Goal: Task Accomplishment & Management: Manage account settings

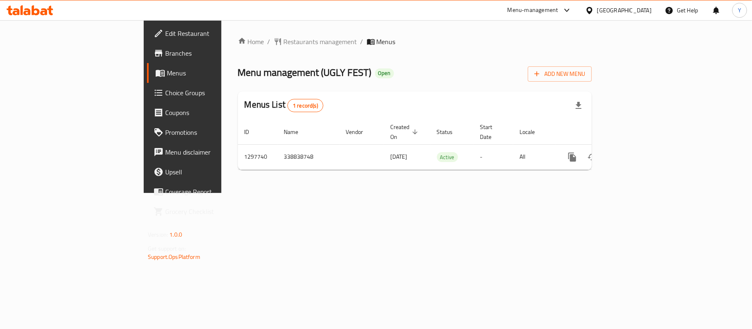
click at [147, 60] on link "Branches" at bounding box center [208, 53] width 122 height 20
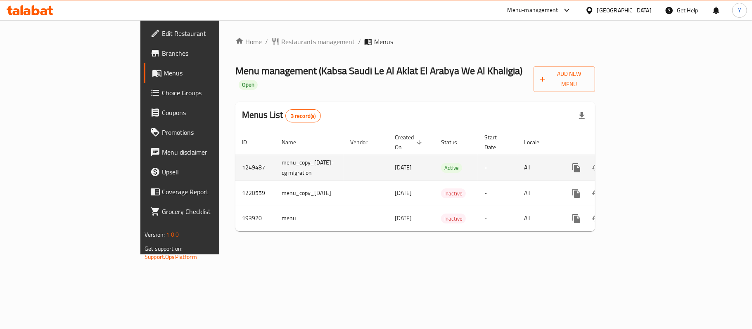
click at [652, 155] on td "enhanced table" at bounding box center [606, 168] width 92 height 26
click at [645, 158] on link "enhanced table" at bounding box center [636, 168] width 20 height 20
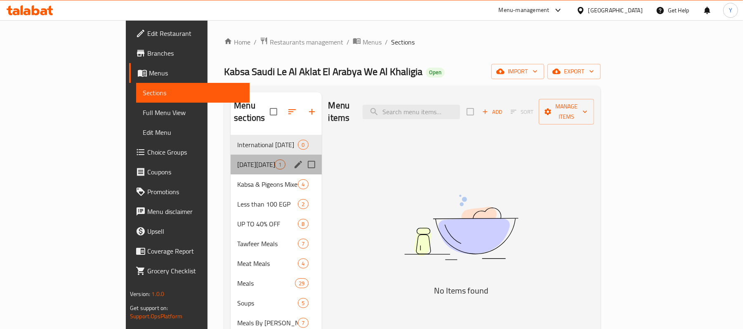
click at [231, 160] on div "BLACK FRIDAY OFFERS 1" at bounding box center [276, 165] width 91 height 20
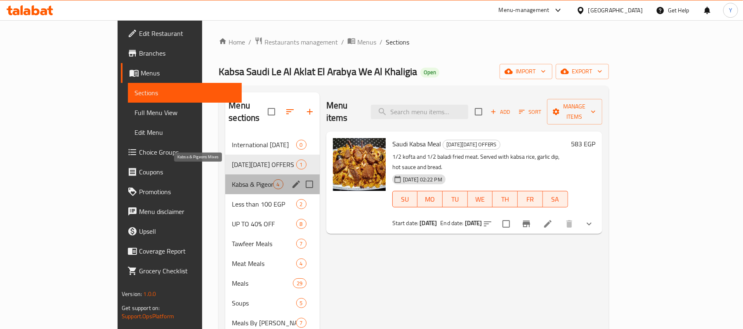
click at [232, 180] on span "Kabsa & Pigeons Mixes" at bounding box center [252, 185] width 41 height 10
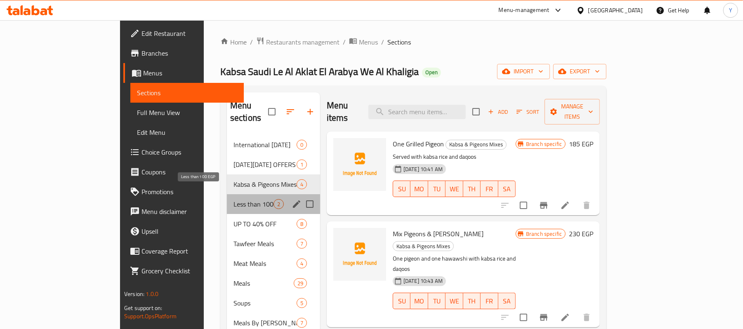
click at [234, 199] on span "Less than 100 EGP" at bounding box center [254, 204] width 40 height 10
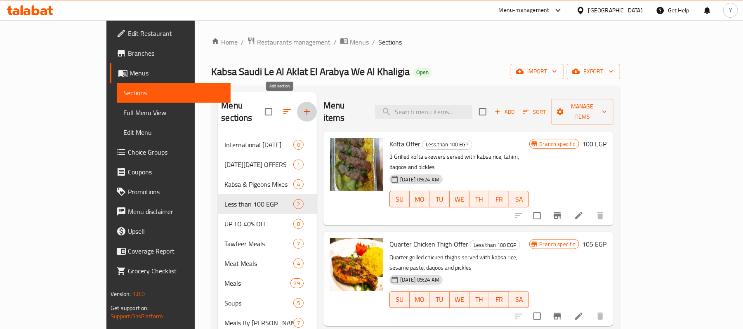
click at [302, 109] on icon "button" at bounding box center [307, 112] width 10 height 10
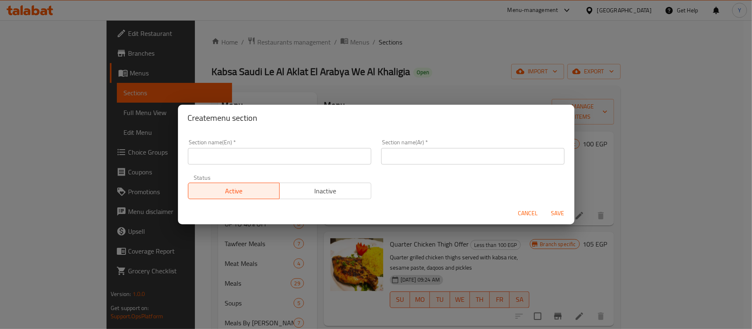
click at [263, 167] on div "Section name(En)   * Section name(En) *" at bounding box center [279, 152] width 193 height 35
click at [263, 163] on input "text" at bounding box center [279, 156] width 183 height 17
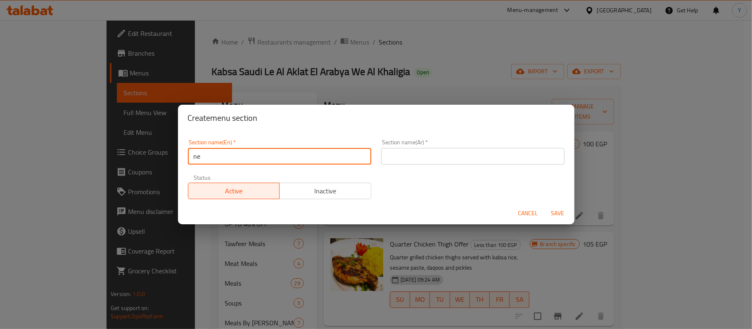
type input "n"
type input "New Kabsa"
click at [415, 157] on input "text" at bounding box center [472, 156] width 183 height 17
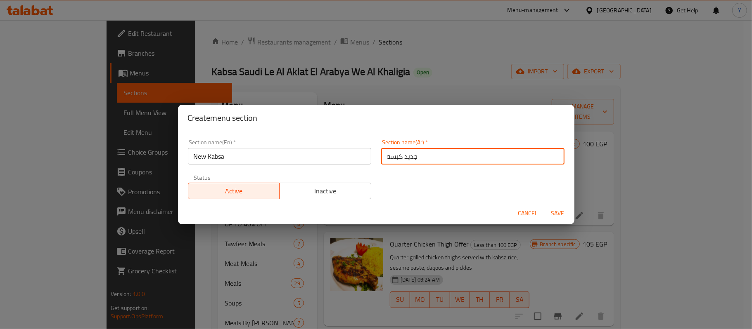
type input "جديد كبسه"
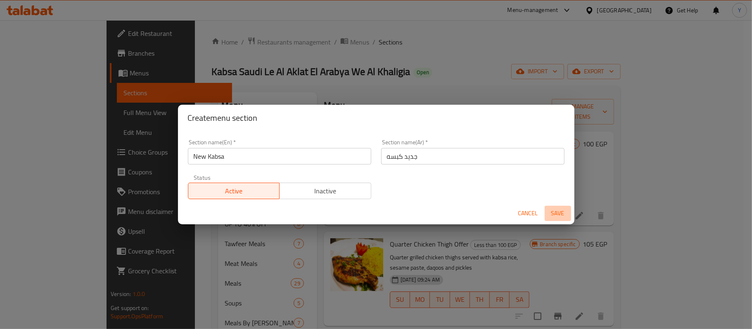
drag, startPoint x: 545, startPoint y: 212, endPoint x: 556, endPoint y: 212, distance: 11.6
click at [556, 212] on button "Save" at bounding box center [557, 213] width 26 height 15
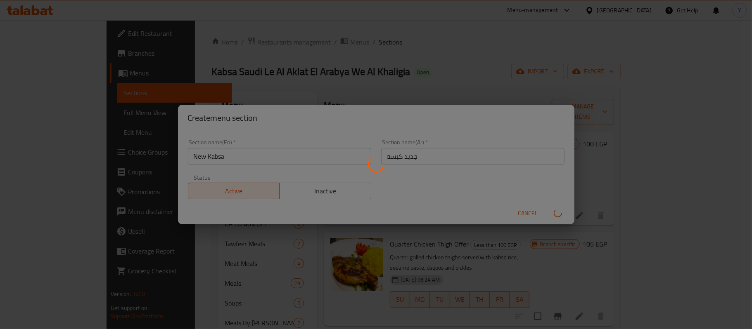
click at [556, 212] on div at bounding box center [376, 164] width 752 height 329
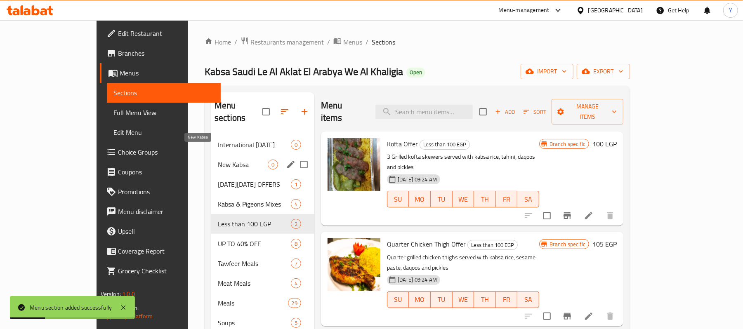
click at [225, 160] on span "New Kabsa" at bounding box center [243, 165] width 50 height 10
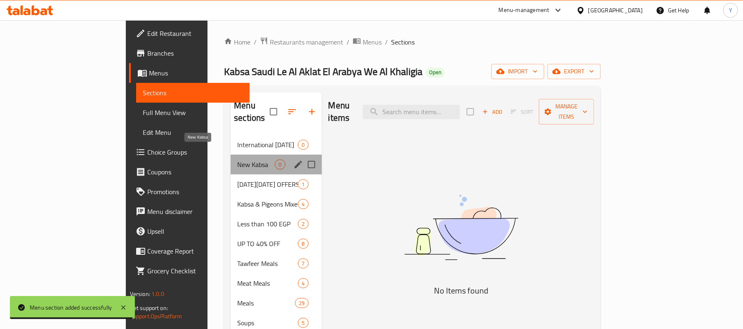
click at [237, 160] on span "New Kabsa" at bounding box center [256, 165] width 38 height 10
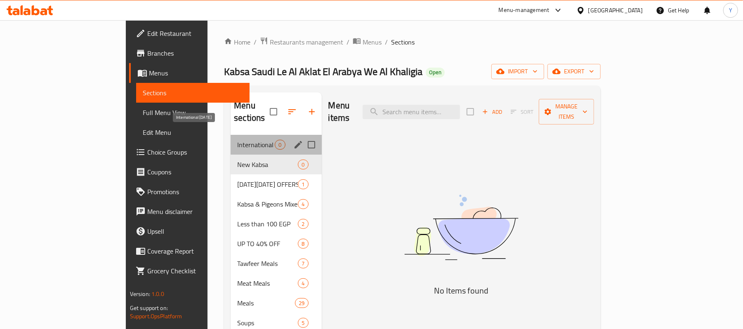
click at [237, 140] on span "International Potato Day" at bounding box center [256, 145] width 38 height 10
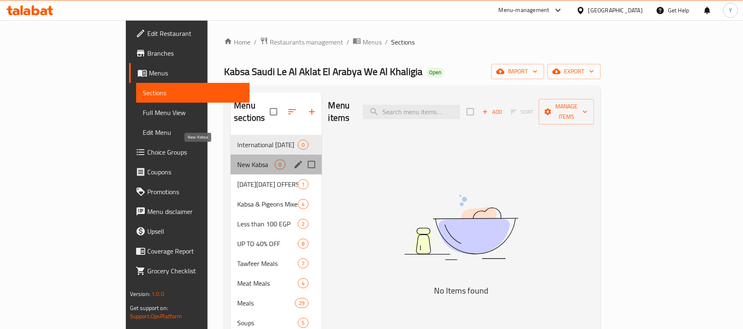
click at [237, 160] on span "New Kabsa" at bounding box center [256, 165] width 38 height 10
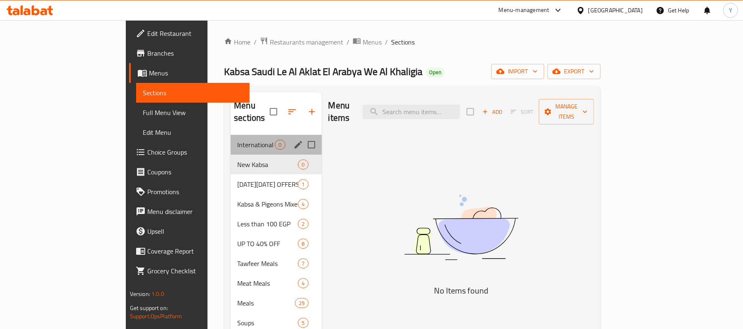
click at [231, 138] on div "International Potato Day 0" at bounding box center [276, 145] width 91 height 20
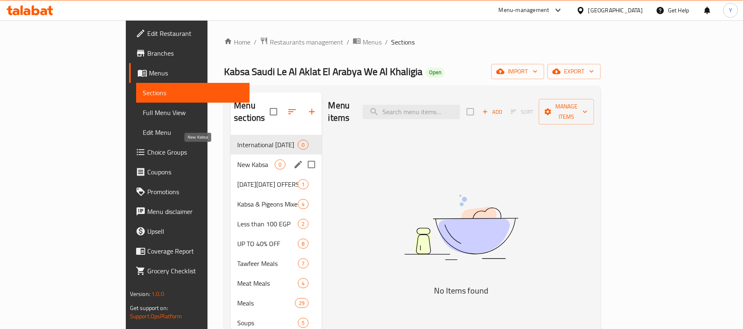
click at [237, 160] on span "New Kabsa" at bounding box center [256, 165] width 38 height 10
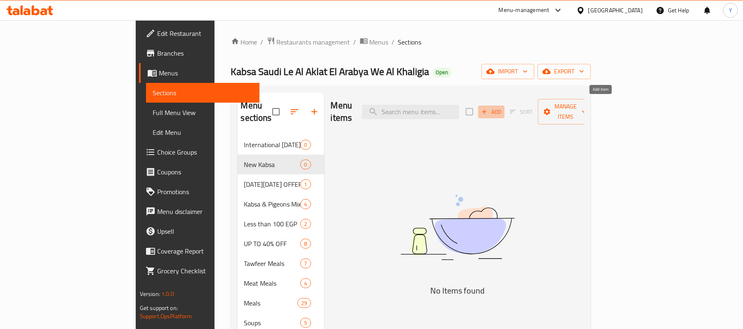
click at [503, 107] on span "Add" at bounding box center [491, 111] width 22 height 9
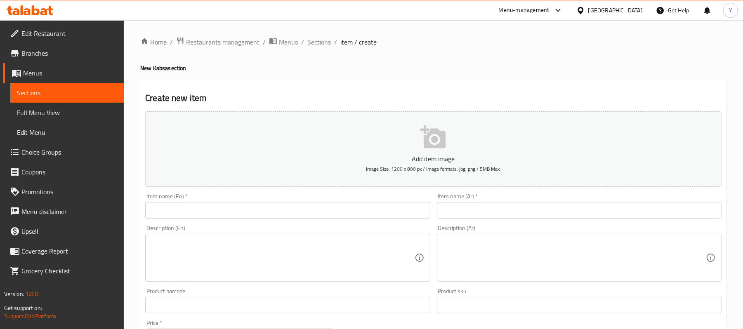
click at [366, 205] on input "text" at bounding box center [287, 210] width 285 height 17
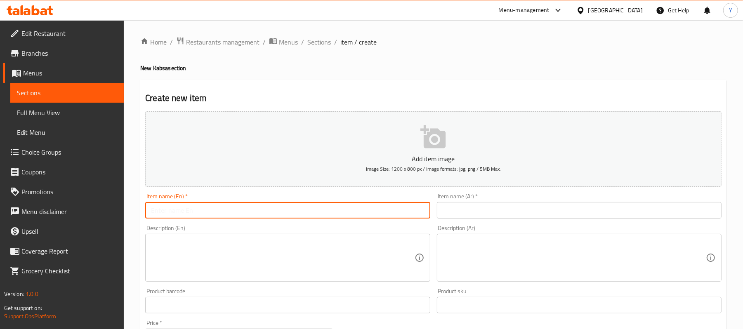
paste input "مكس سدق"
type input "مكس سدق"
drag, startPoint x: 434, startPoint y: 212, endPoint x: 439, endPoint y: 212, distance: 5.0
click at [435, 212] on div "Add item image Image Size: 1200 x 800 px / Image formats: jpg, png / 5MB Max. I…" at bounding box center [433, 286] width 583 height 356
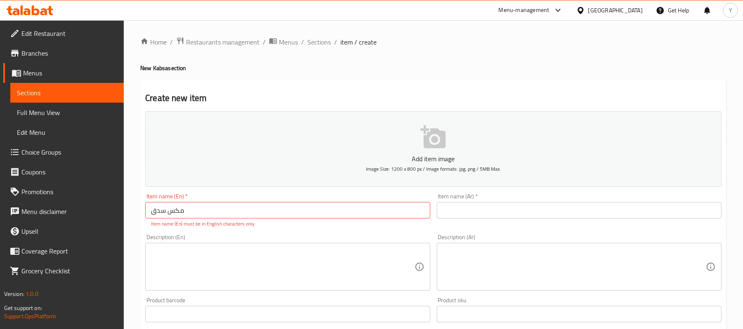
click at [450, 212] on input "text" at bounding box center [579, 210] width 285 height 17
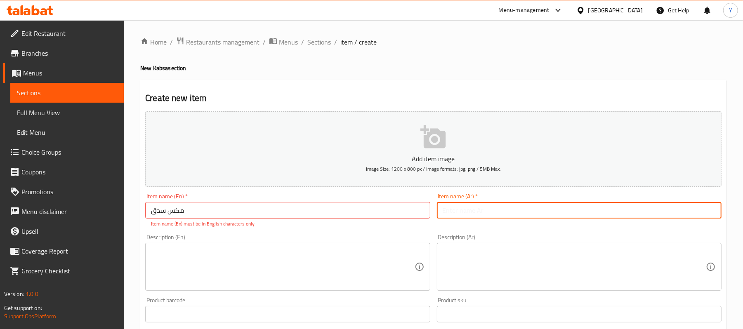
paste input "مكس سدق"
type input "مكس سدق"
click at [407, 212] on input "مكس سدق" at bounding box center [287, 210] width 285 height 17
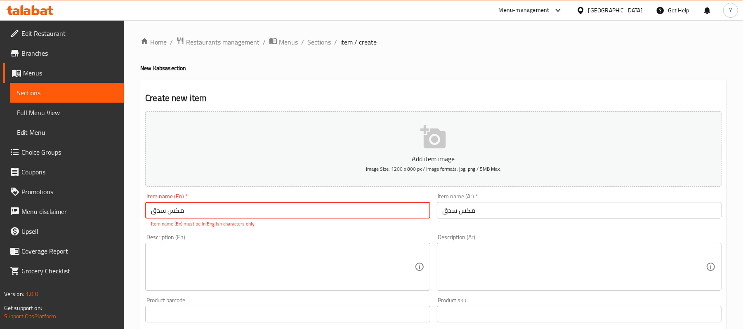
click at [407, 212] on input "مكس سدق" at bounding box center [287, 210] width 285 height 17
type input "ة"
type input "m"
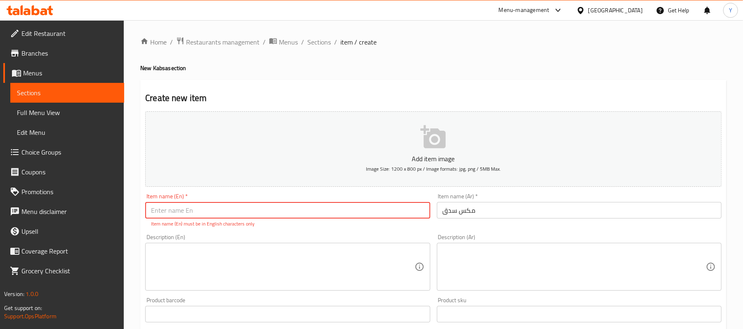
type input "m"
type input "Mix Sodo2"
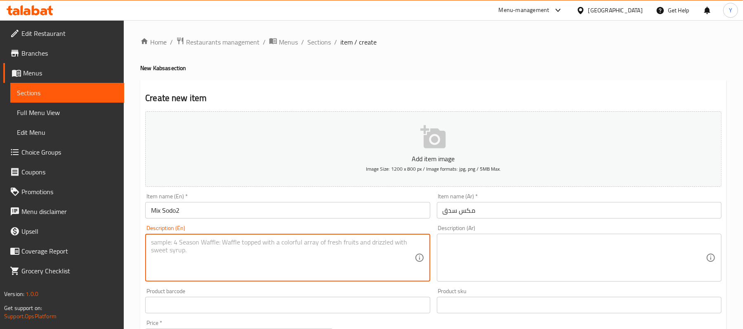
click at [380, 253] on textarea at bounding box center [282, 258] width 263 height 39
click at [472, 254] on textarea at bounding box center [574, 258] width 263 height 39
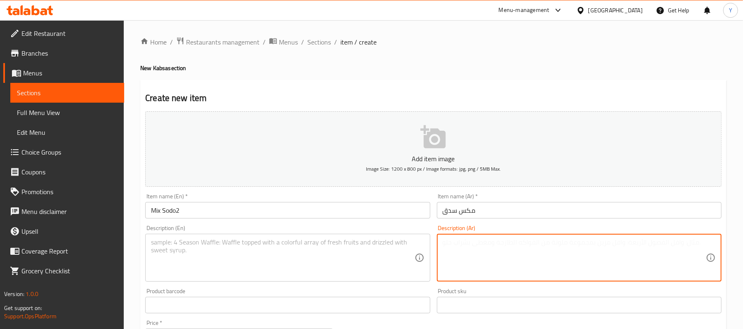
paste textarea "ربع فرخه ربع سدق"
type textarea "ربع فرخه ربع سدق"
drag, startPoint x: 251, startPoint y: 236, endPoint x: 250, endPoint y: 248, distance: 12.4
click at [250, 240] on div "Description (En)" at bounding box center [287, 258] width 285 height 48
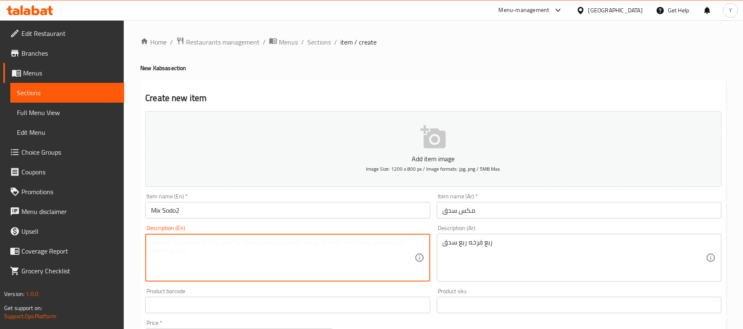
paste textarea "A quarter chicken, a quarter of a sidq"
click at [238, 243] on textarea "A quarter chicken, a quarter of a sidq" at bounding box center [282, 258] width 263 height 39
click at [250, 243] on textarea "A quarter chicken, a quarter of a sidq" at bounding box center [282, 258] width 263 height 39
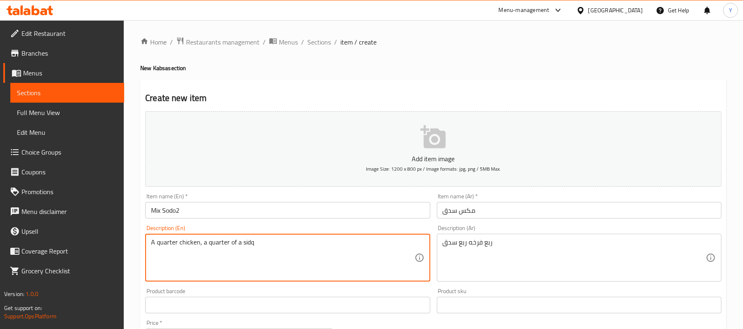
click at [246, 240] on textarea "A quarter chicken, a quarter of a sidq" at bounding box center [282, 258] width 263 height 39
type textarea "A quarter chicken, a quarter of a sodo2"
click at [330, 87] on div "Create new item Add item image Image Size: 1200 x 800 px / Image formats: jpg, …" at bounding box center [433, 320] width 586 height 480
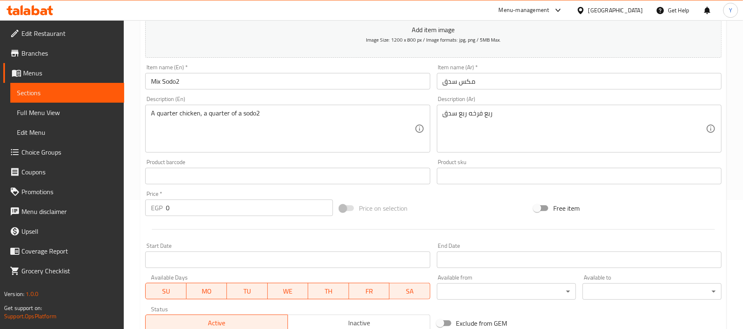
scroll to position [165, 0]
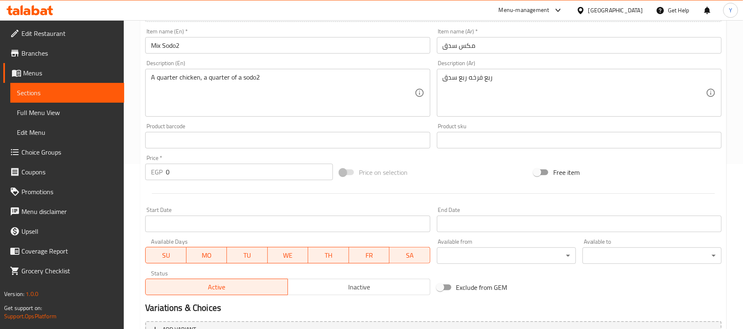
click at [220, 170] on input "0" at bounding box center [249, 172] width 167 height 17
type input "198"
click at [464, 167] on div "Price on selection" at bounding box center [433, 172] width 194 height 22
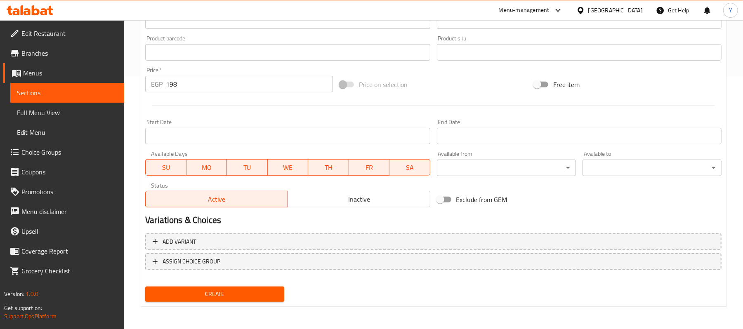
click at [263, 288] on button "Create" at bounding box center [214, 294] width 139 height 15
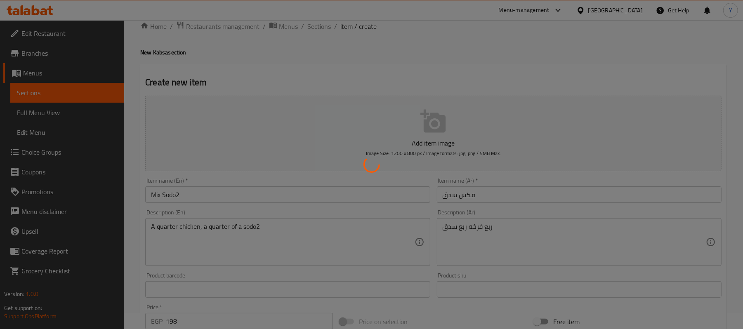
scroll to position [0, 0]
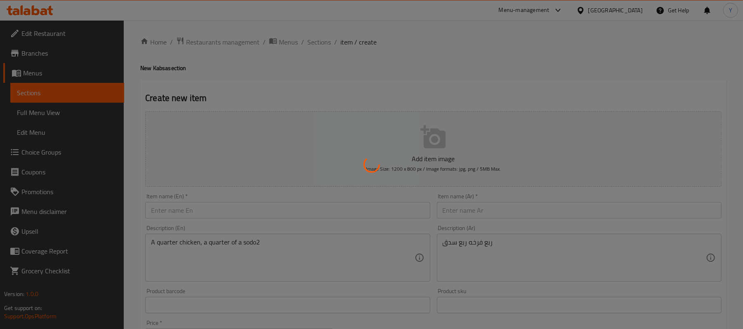
type input "0"
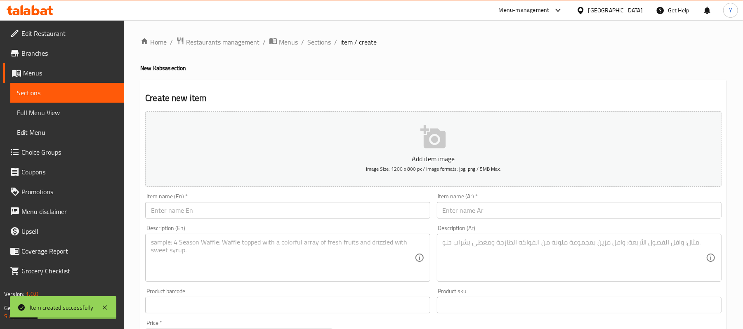
click at [249, 213] on input "text" at bounding box center [287, 210] width 285 height 17
paste input "Grilled mixed tray"
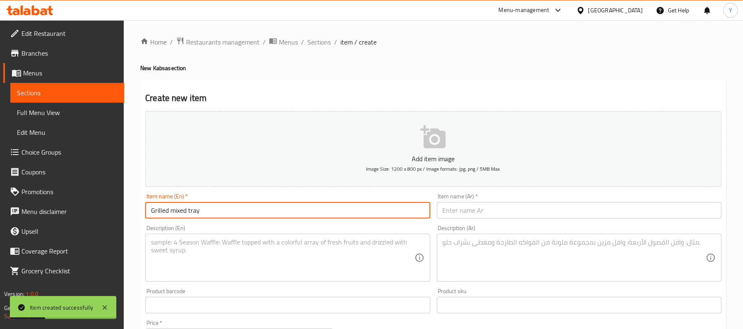
type input "Grilled mixed tray"
click at [469, 209] on input "text" at bounding box center [579, 210] width 285 height 17
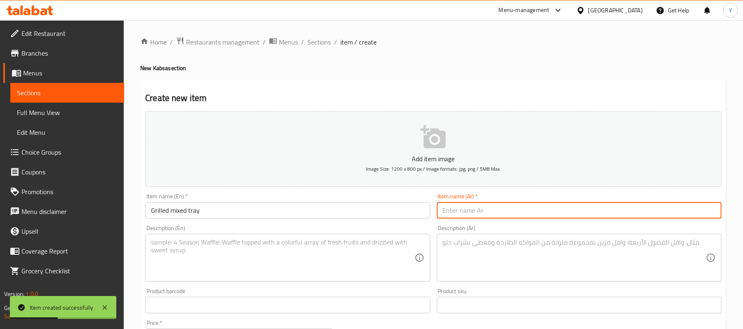
paste input "صينية مكس مشوي"
type input "صينية مكس مشوي"
click at [472, 245] on textarea at bounding box center [574, 258] width 263 height 39
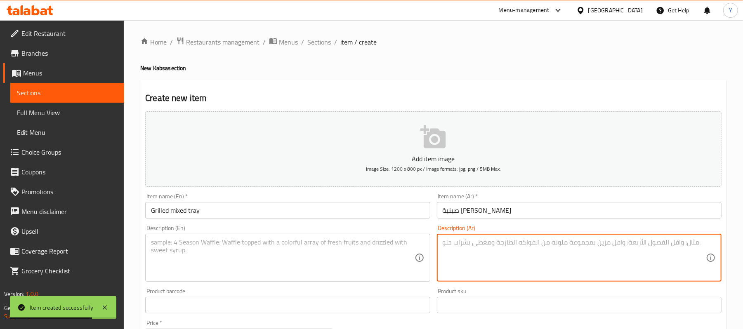
click at [632, 267] on textarea at bounding box center [574, 258] width 263 height 39
paste textarea "فرخه مشويه نص كفته نص سدق نص شيش"
type textarea "فرخه مشويه نص كفته نص سدق نص شيش"
paste textarea "Grilled chicken, half kofta, half sidkh, and half shish"
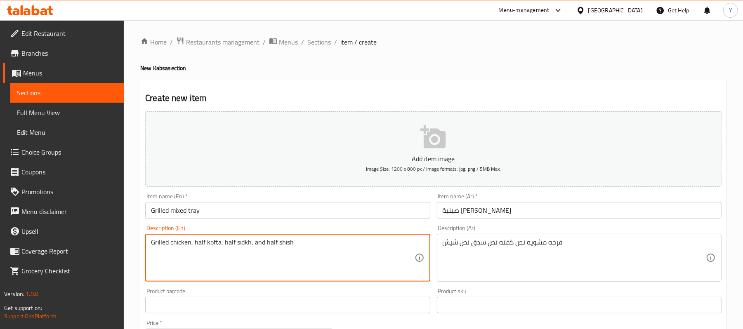
click at [246, 245] on textarea "Grilled chicken, half kofta, half sidkh, and half shish" at bounding box center [282, 258] width 263 height 39
click at [292, 258] on textarea "Grilled chicken, half kofta, half Sodo2 , and half shish" at bounding box center [282, 258] width 263 height 39
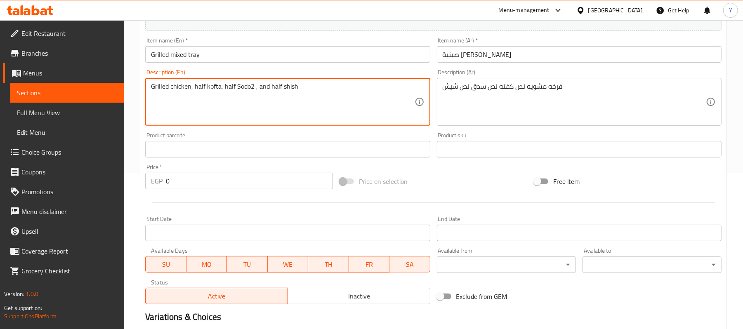
scroll to position [165, 0]
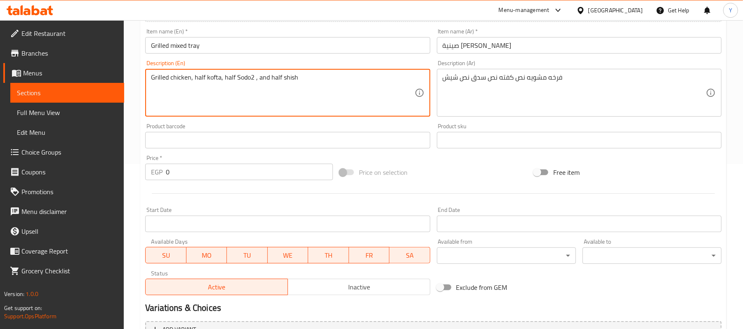
type textarea "Grilled chicken, half kofta, half Sodo2 , and half shish"
click at [182, 177] on input "0" at bounding box center [249, 172] width 167 height 17
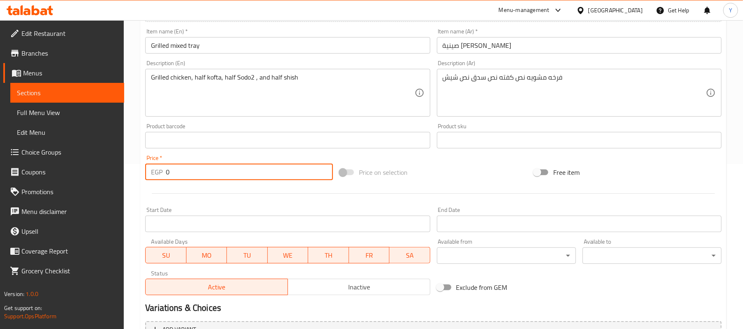
click at [182, 177] on input "0" at bounding box center [249, 172] width 167 height 17
type input "869"
click at [456, 177] on div "Price on selection" at bounding box center [433, 172] width 194 height 22
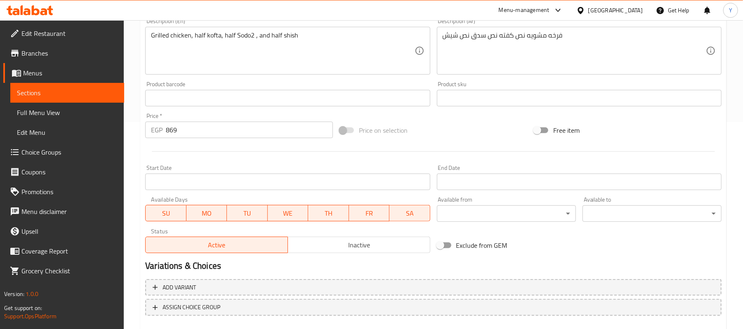
scroll to position [253, 0]
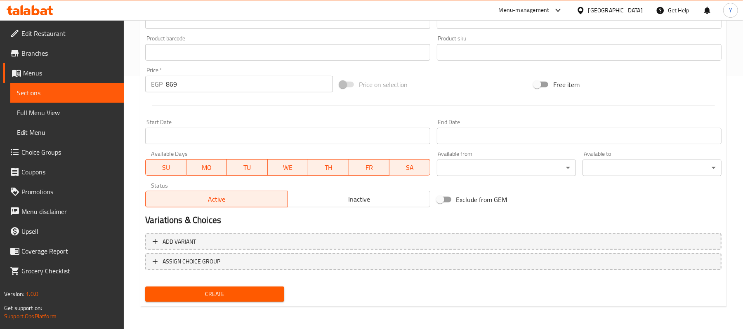
click at [288, 289] on div "Create" at bounding box center [215, 295] width 146 height 22
click at [276, 290] on span "Create" at bounding box center [215, 294] width 126 height 10
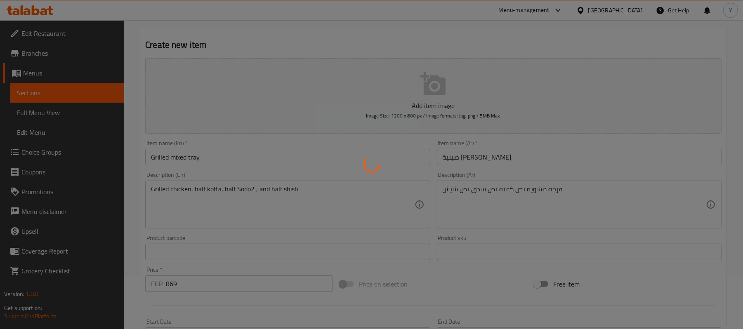
scroll to position [0, 0]
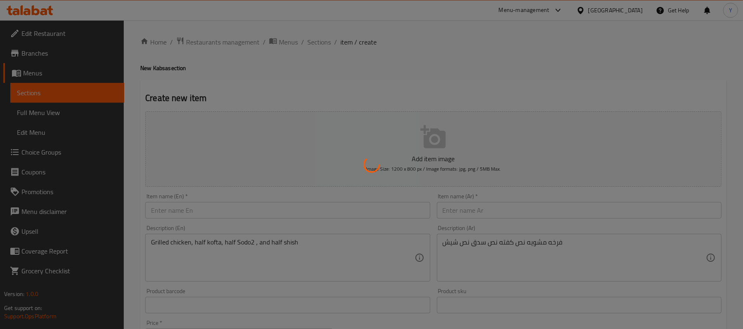
type input "0"
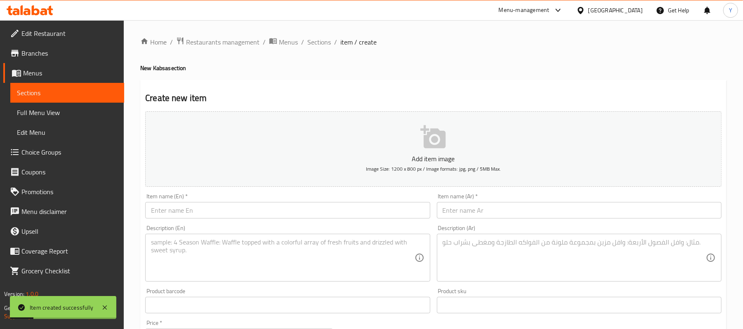
click at [262, 207] on input "text" at bounding box center [287, 210] width 285 height 17
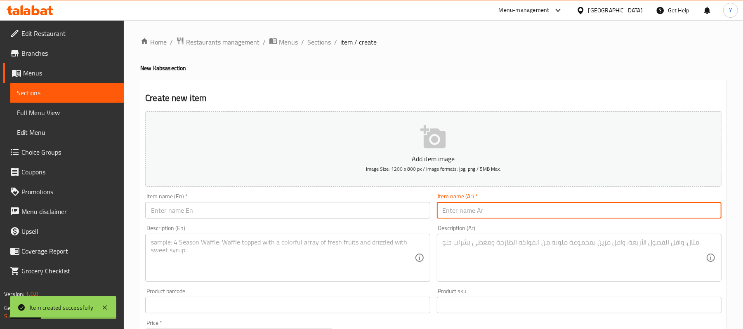
click at [458, 209] on input "text" at bounding box center [579, 210] width 285 height 17
paste input "وجبه مشكل مشوي"
type input "وجبه مشكل مشوي"
click at [274, 210] on input "text" at bounding box center [287, 210] width 285 height 17
paste input "Mixed grilled meal"
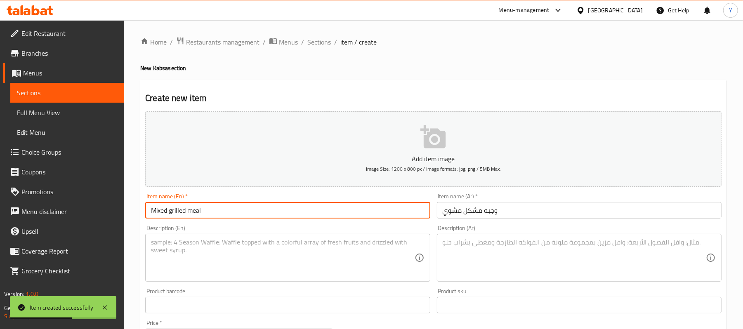
type input "Mixed grilled meal"
click at [473, 250] on textarea at bounding box center [574, 258] width 263 height 39
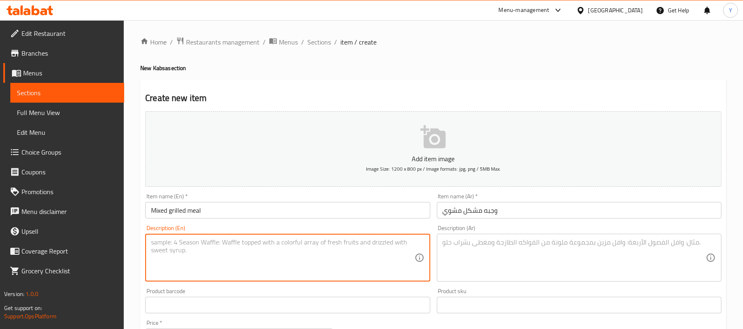
click at [409, 250] on textarea at bounding box center [282, 258] width 263 height 39
paste textarea "Two pieces of shish kebab, two pieces of kofta, two pieces of sidq"
click at [324, 245] on textarea "Two pieces of shish kebab, two pieces of kofta, two pieces of sidq" at bounding box center [282, 258] width 263 height 39
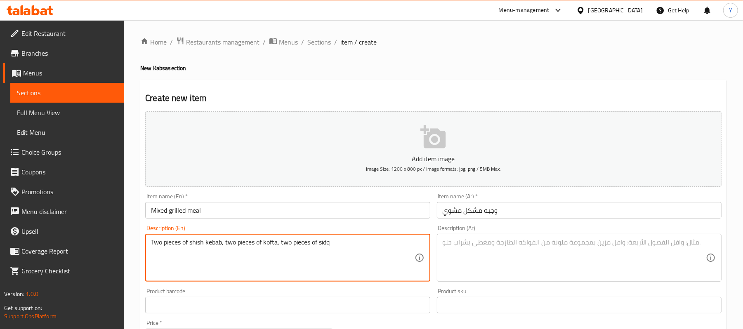
click at [324, 245] on textarea "Two pieces of shish kebab, two pieces of kofta, two pieces of sidq" at bounding box center [282, 258] width 263 height 39
click at [214, 244] on textarea "Two pieces of shish kebab, two pieces of kofta, two pieces of sodo2" at bounding box center [282, 258] width 263 height 39
type textarea "Two pieces of shish , two pieces of kofta, two pieces of sodo2"
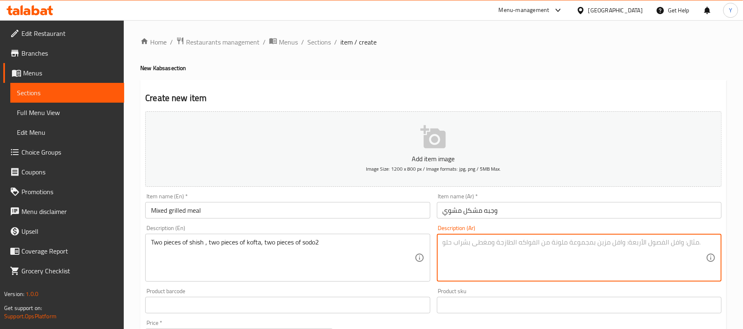
click at [522, 252] on textarea at bounding box center [574, 258] width 263 height 39
paste textarea "اتنين قطع شيش اتنين قطع كفته اتنين سدق"
type textarea "اتنين قطع شيش اتنين قطع كفته اتنين سدق"
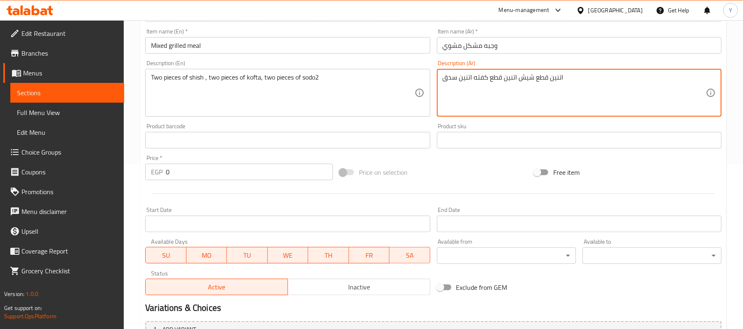
click at [273, 127] on div "Product barcode Product barcode" at bounding box center [287, 135] width 285 height 25
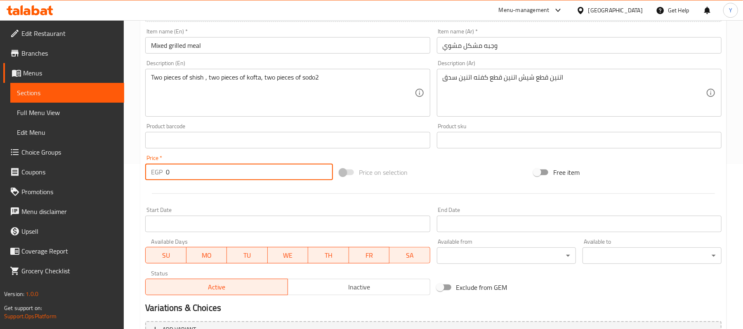
click at [244, 175] on input "0" at bounding box center [249, 172] width 167 height 17
click at [272, 179] on input "181.5" at bounding box center [249, 172] width 167 height 17
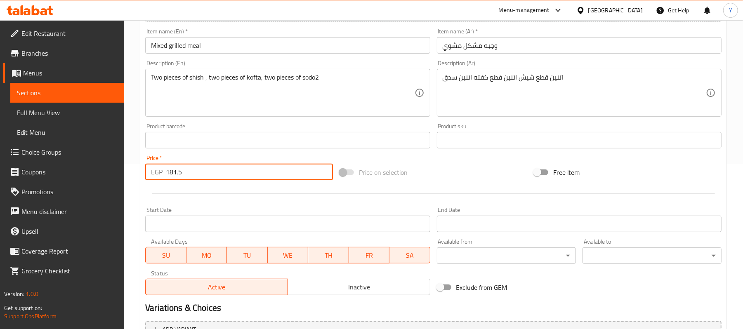
click at [272, 179] on input "181.5" at bounding box center [249, 172] width 167 height 17
type input "182"
click at [427, 166] on div "Price on selection" at bounding box center [433, 172] width 194 height 22
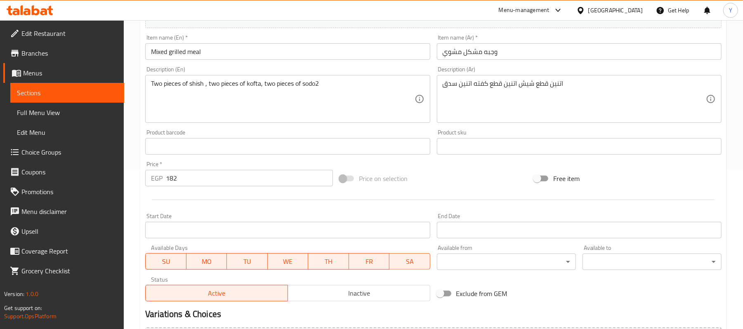
scroll to position [253, 0]
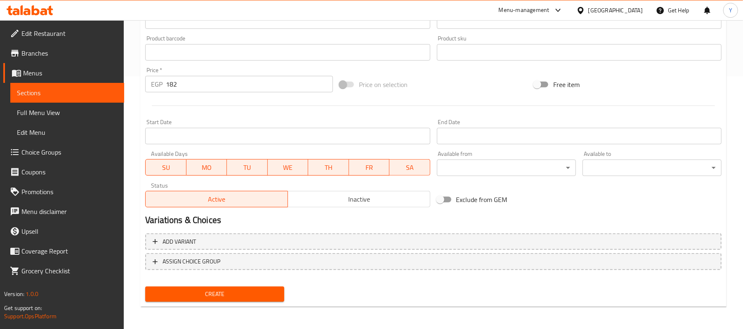
click at [256, 282] on div "Add variant ASSIGN CHOICE GROUP" at bounding box center [433, 257] width 583 height 54
click at [258, 287] on button "Create" at bounding box center [214, 294] width 139 height 15
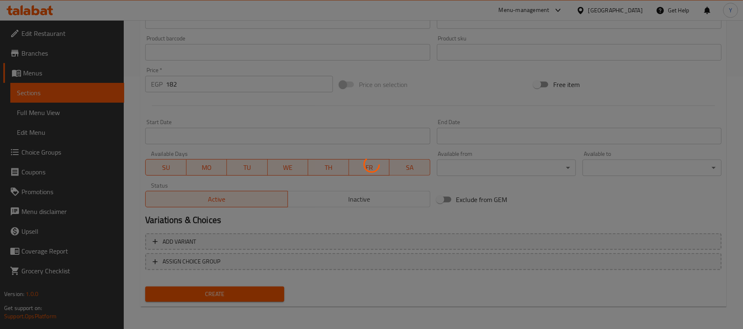
scroll to position [81, 0]
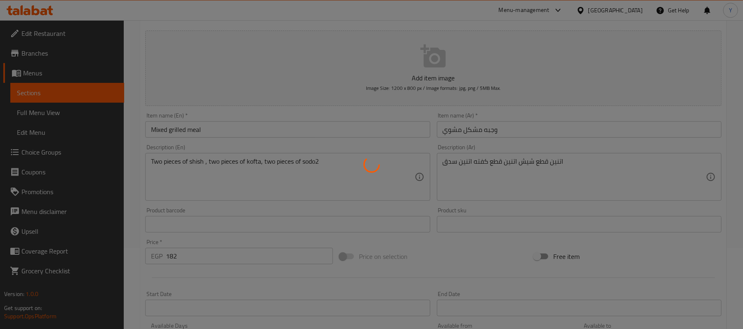
type input "0"
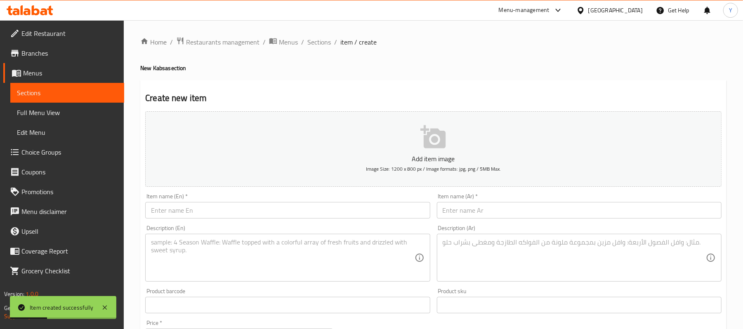
click at [451, 219] on input "text" at bounding box center [579, 210] width 285 height 17
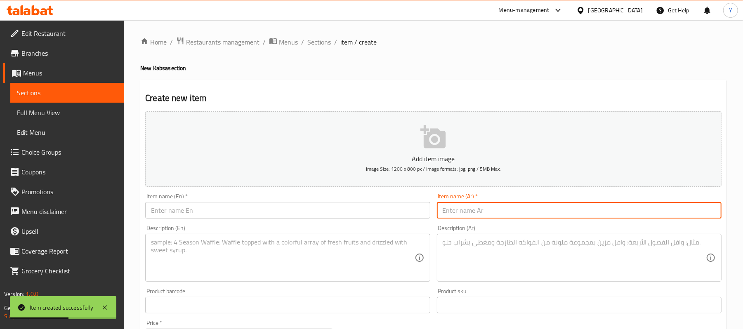
paste input "فرخه مضغوط"
type input "فرخه مضغوط"
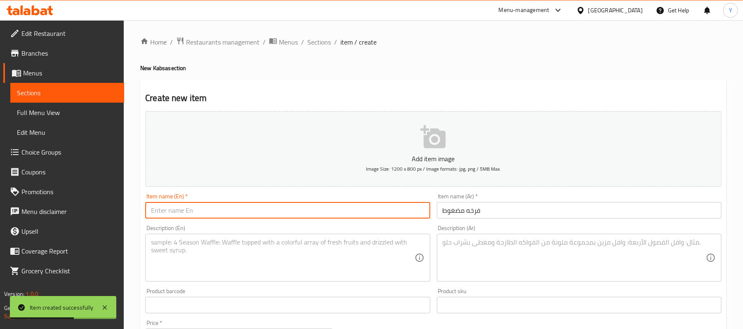
click at [400, 206] on input "text" at bounding box center [287, 210] width 285 height 17
click at [249, 204] on input "text" at bounding box center [287, 210] width 285 height 17
paste input "His chicken is compressed"
type input "His chicken is compressed"
click at [374, 86] on div "Create new item Add item image Image Size: 1200 x 800 px / Image formats: jpg, …" at bounding box center [433, 320] width 586 height 480
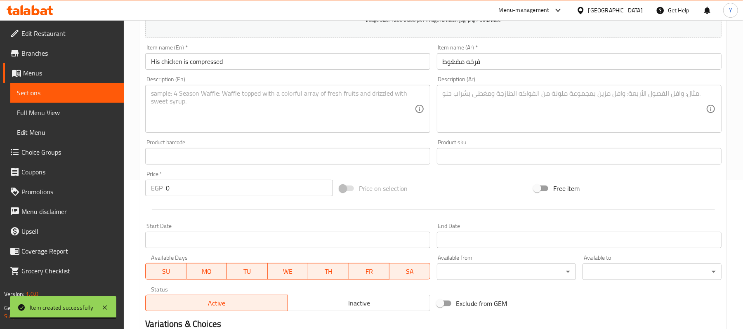
scroll to position [165, 0]
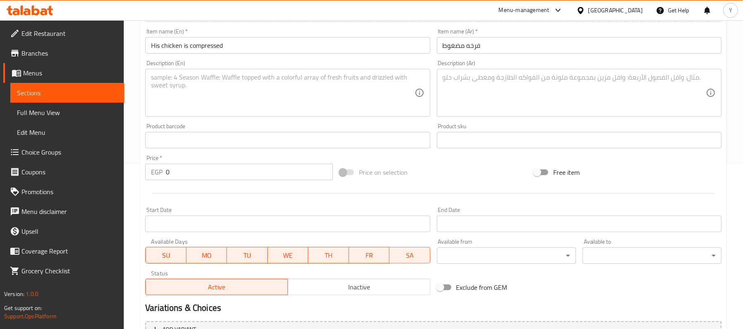
click at [284, 173] on input "0" at bounding box center [249, 172] width 167 height 17
type input "424"
click at [436, 175] on div "Price on selection" at bounding box center [433, 172] width 194 height 22
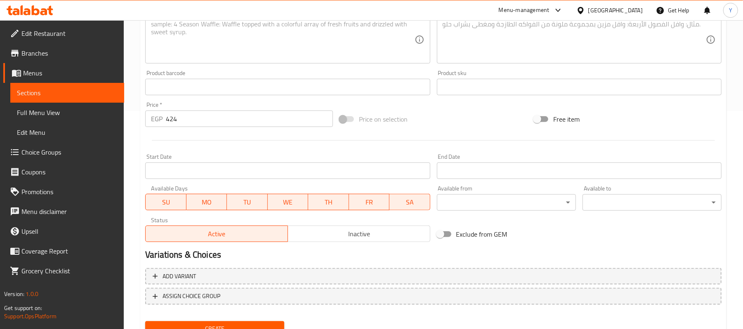
scroll to position [253, 0]
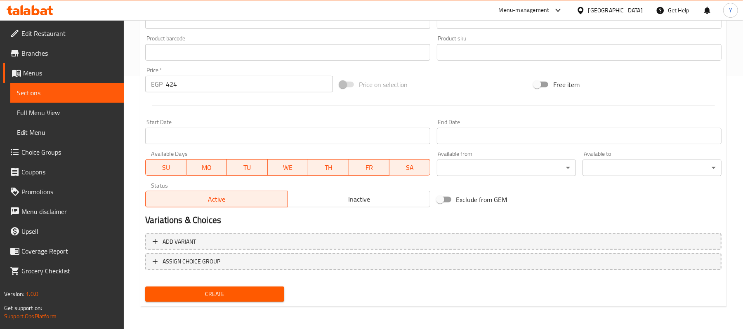
click at [267, 290] on span "Create" at bounding box center [215, 294] width 126 height 10
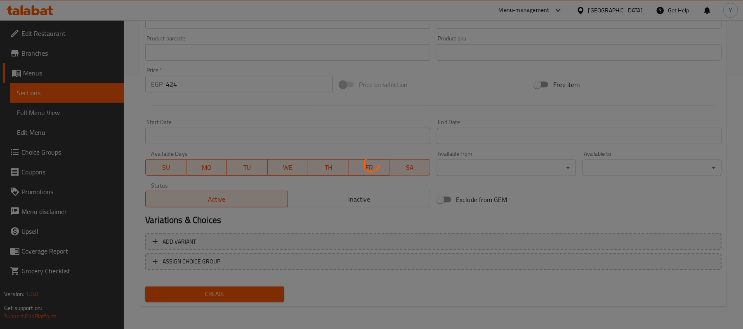
scroll to position [0, 0]
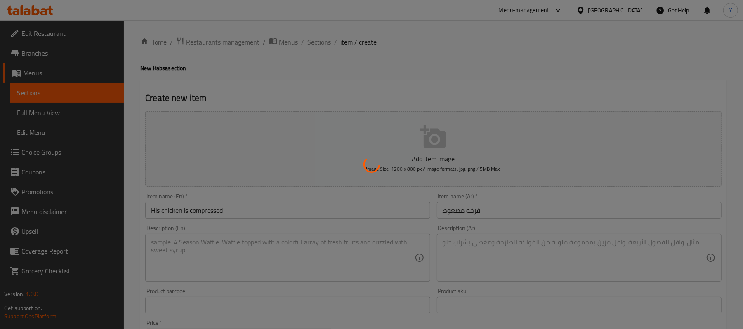
type input "0"
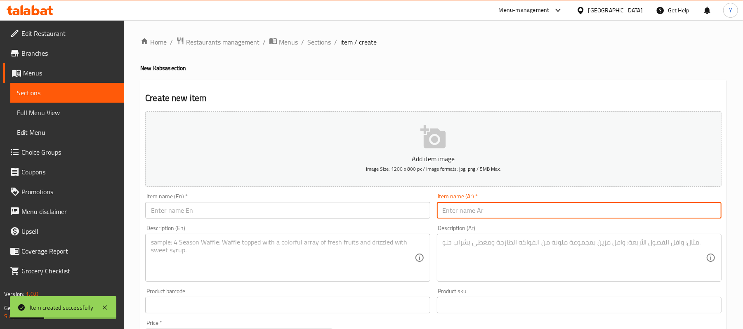
click at [466, 210] on input "text" at bounding box center [579, 210] width 285 height 17
paste input "Mandi chicken"
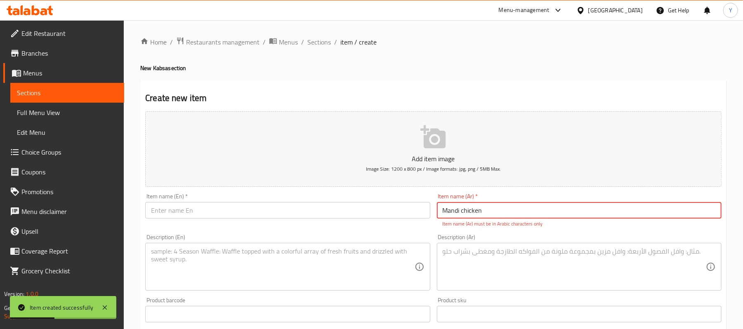
type input "Mandi chicken"
click at [418, 210] on input "text" at bounding box center [287, 210] width 285 height 17
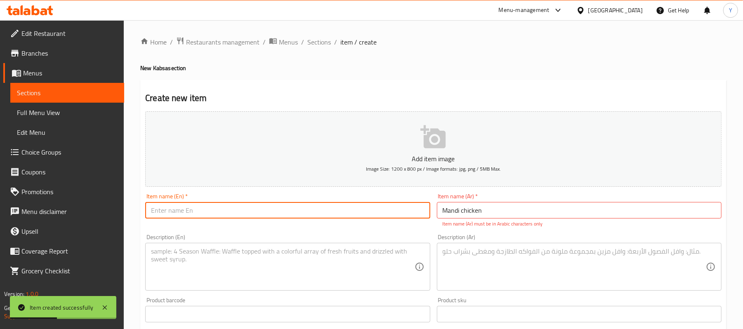
paste input "Mandi chicken"
type input "Mandi chicken"
click at [443, 212] on input "Mandi chicken" at bounding box center [579, 210] width 285 height 17
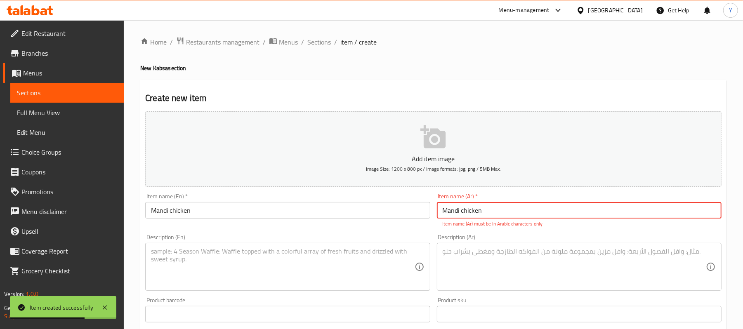
click at [443, 212] on input "Mandi chicken" at bounding box center [579, 210] width 285 height 17
paste input "دجاج مندي"
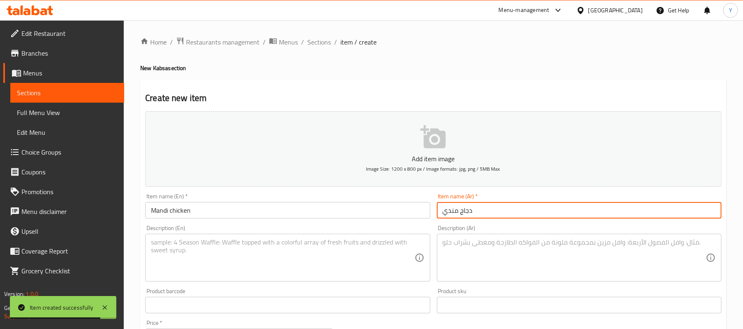
type input "دجاج مندي"
click at [443, 89] on div "Create new item Add item image Image Size: 1200 x 800 px / Image formats: jpg, …" at bounding box center [433, 320] width 586 height 480
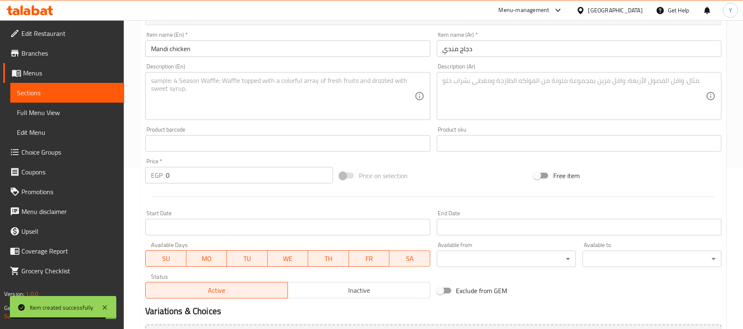
scroll to position [165, 0]
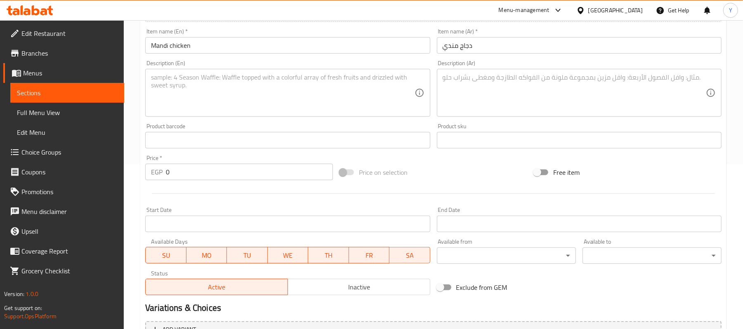
click at [236, 174] on input "0" at bounding box center [249, 172] width 167 height 17
type input "407"
click at [451, 185] on div at bounding box center [433, 194] width 583 height 20
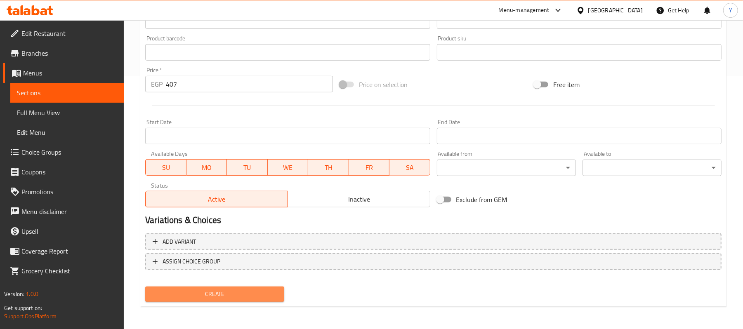
click at [210, 288] on button "Create" at bounding box center [214, 294] width 139 height 15
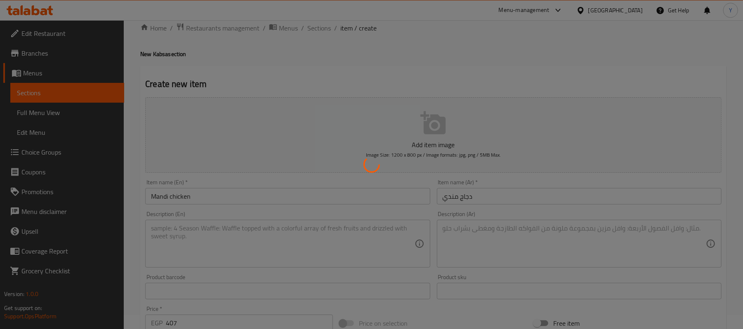
scroll to position [0, 0]
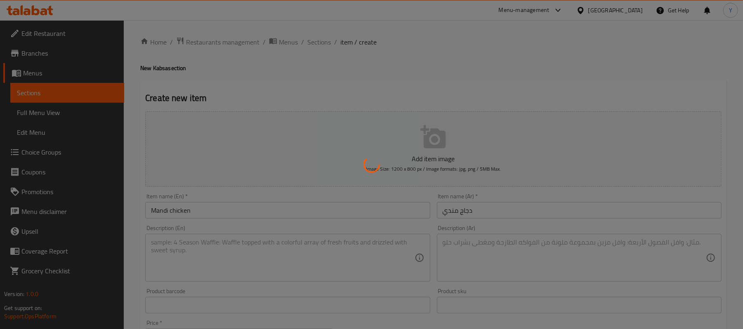
type input "0"
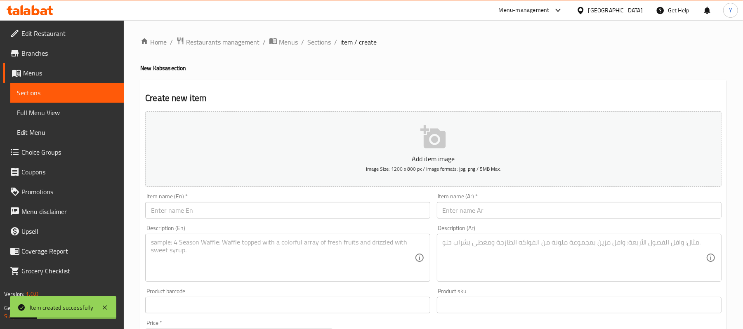
click at [377, 201] on div "Item name (En)   * Item name (En) *" at bounding box center [287, 206] width 285 height 25
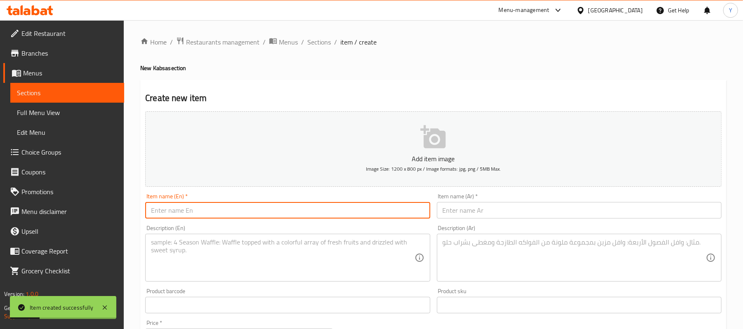
click at [377, 205] on input "text" at bounding box center [287, 210] width 285 height 17
paste input "Half mandi chicken"
type input "Half mandi chicken"
click at [448, 206] on input "text" at bounding box center [579, 210] width 285 height 17
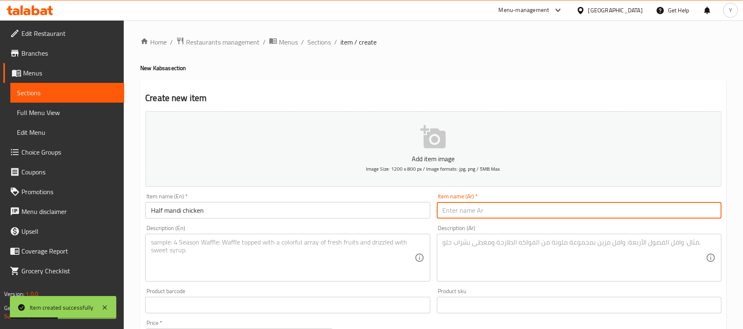
paste input "نص دجاج مندي"
type input "نص دجاج مندي"
click at [418, 64] on h4 "New Kabsa section" at bounding box center [433, 68] width 586 height 8
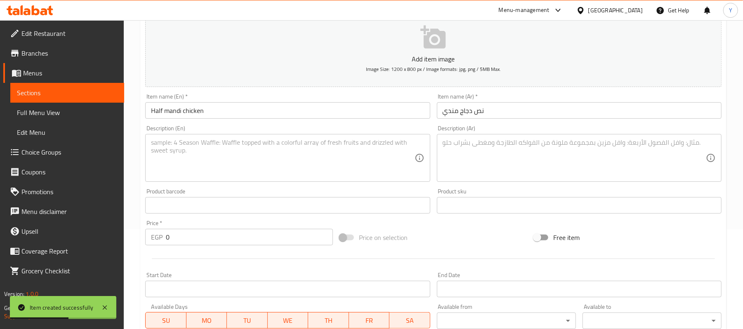
scroll to position [165, 0]
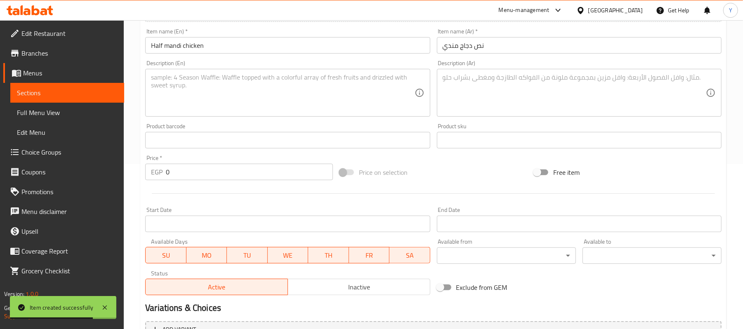
click at [216, 179] on input "0" at bounding box center [249, 172] width 167 height 17
type input "198"
click at [484, 183] on div "Price on selection" at bounding box center [433, 172] width 194 height 22
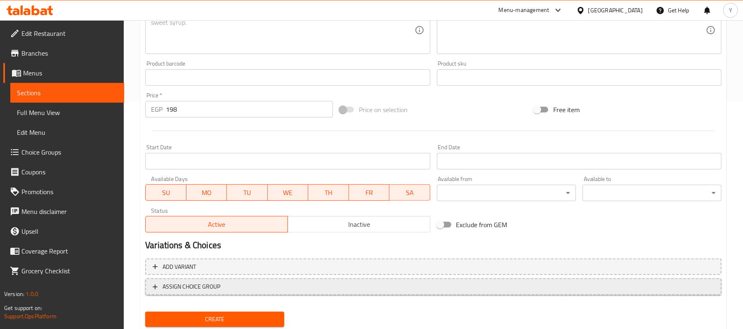
scroll to position [253, 0]
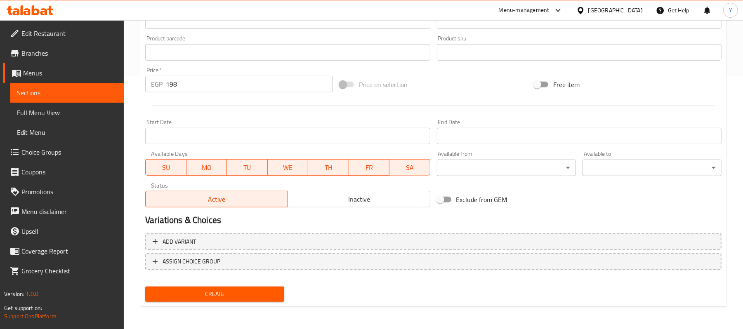
click at [250, 294] on span "Create" at bounding box center [215, 294] width 126 height 10
type input "0"
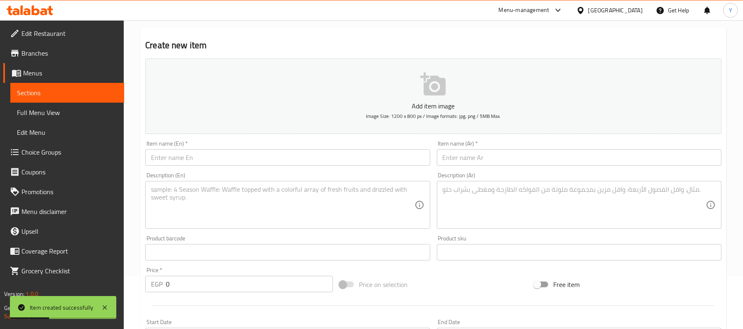
scroll to position [0, 0]
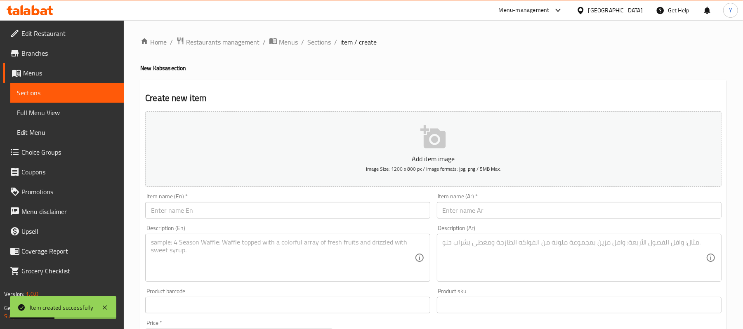
click at [465, 220] on div "Item name (Ar)   * Item name (Ar) *" at bounding box center [579, 206] width 291 height 32
click at [466, 213] on input "text" at bounding box center [579, 210] width 285 height 17
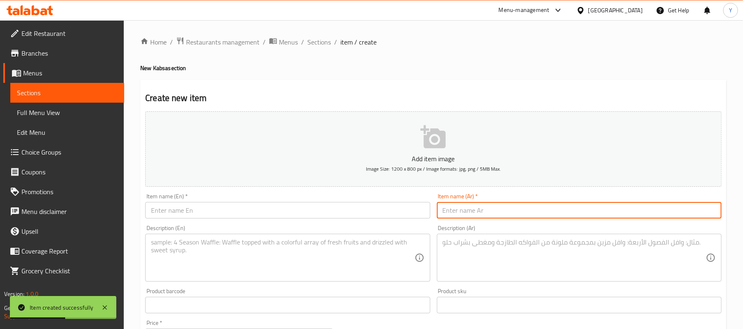
click at [466, 210] on input "text" at bounding box center [579, 210] width 285 height 17
paste input "ربع سدق"
type input "ربع سدق"
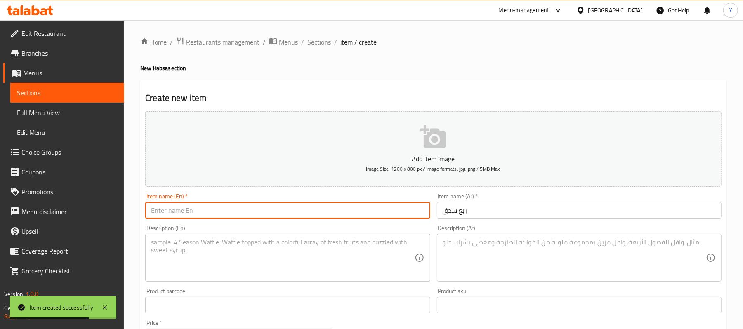
click at [239, 207] on input "text" at bounding box center [287, 210] width 285 height 17
paste input "A quarter of sadaq"
click at [198, 212] on input "A quarter of sadaq" at bounding box center [287, 210] width 285 height 17
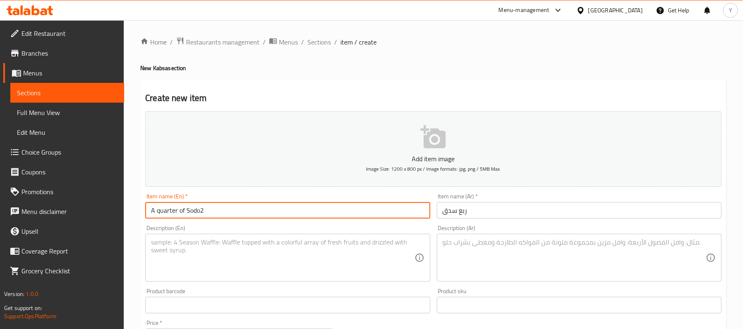
type input "A quarter of Sodo2"
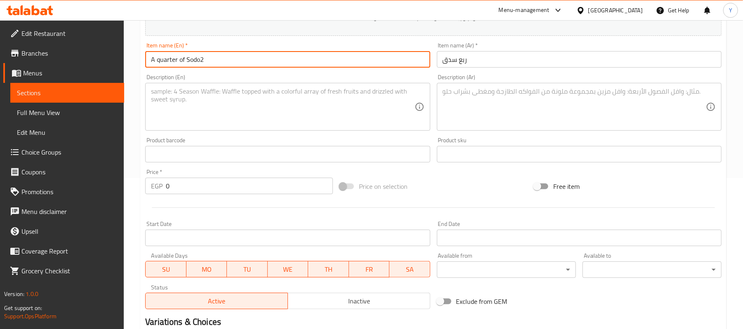
scroll to position [165, 0]
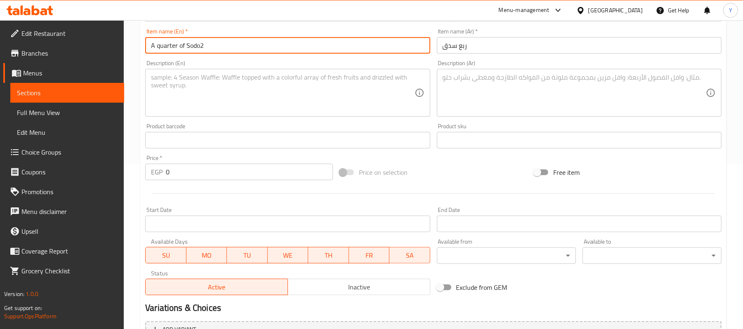
click at [192, 174] on input "0" at bounding box center [249, 172] width 167 height 17
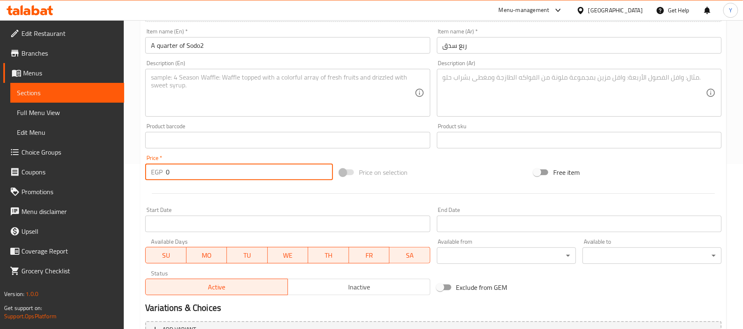
click at [192, 174] on input "0" at bounding box center [249, 172] width 167 height 17
type input "105"
click at [430, 162] on div "Price on selection" at bounding box center [433, 172] width 194 height 22
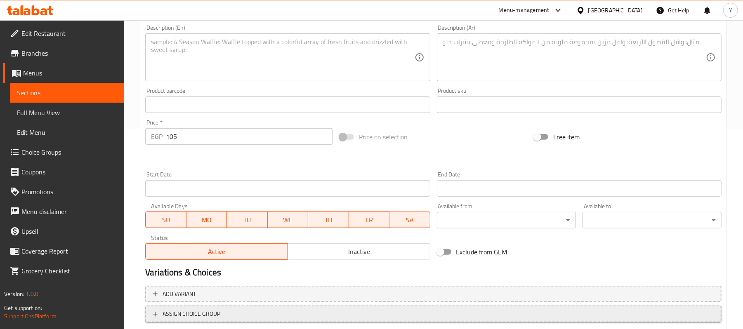
scroll to position [253, 0]
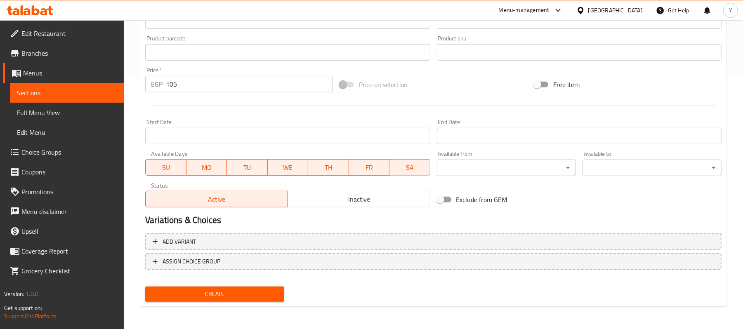
click at [248, 300] on button "Create" at bounding box center [214, 294] width 139 height 15
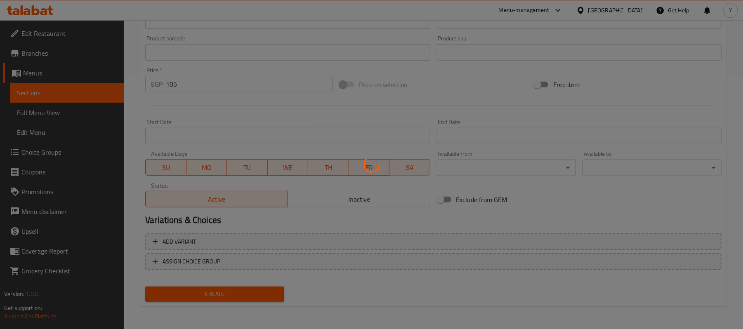
type input "0"
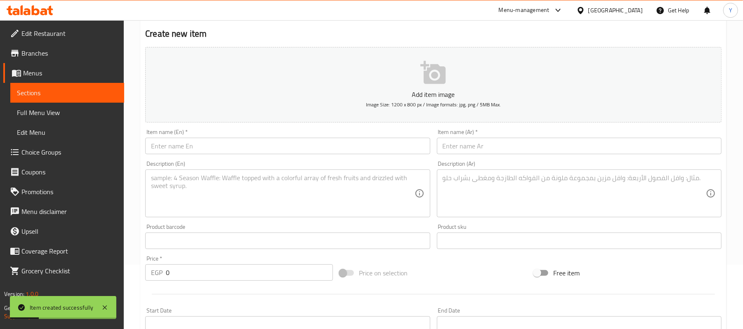
scroll to position [0, 0]
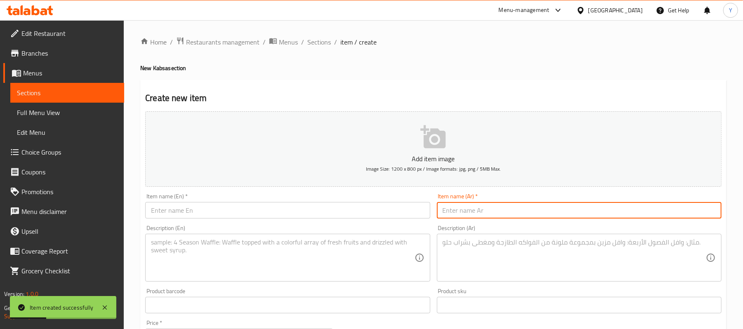
click at [458, 206] on input "text" at bounding box center [579, 210] width 285 height 17
paste input "نصف سدق"
type input "نصف سدق"
click at [245, 207] on input "text" at bounding box center [287, 210] width 285 height 17
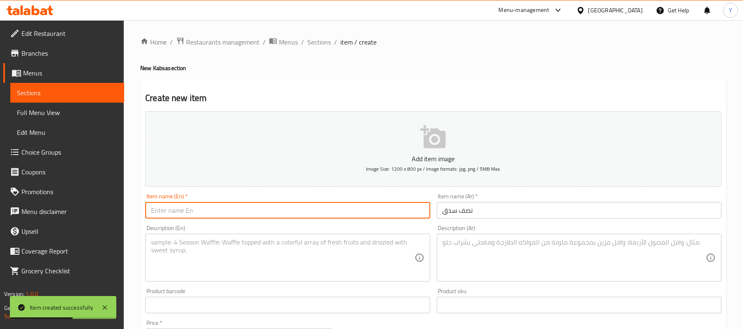
paste input "Half Sadq"
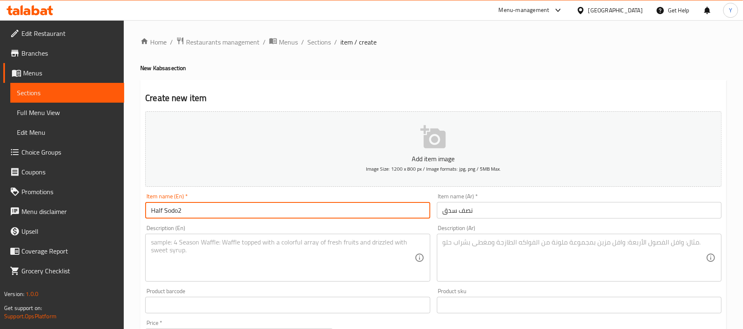
type input "Half Sodo2"
click at [314, 68] on h4 "New Kabsa section" at bounding box center [433, 68] width 586 height 8
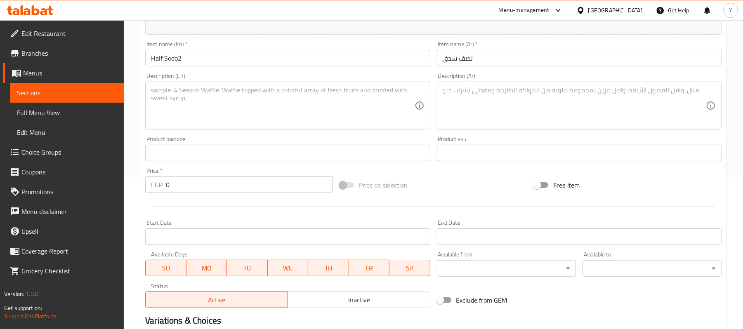
scroll to position [165, 0]
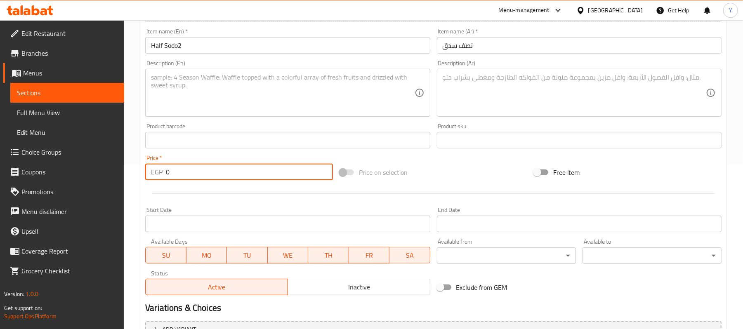
click at [222, 172] on input "0" at bounding box center [249, 172] width 167 height 17
type input "105"
click at [441, 170] on div "Price on selection" at bounding box center [433, 172] width 194 height 22
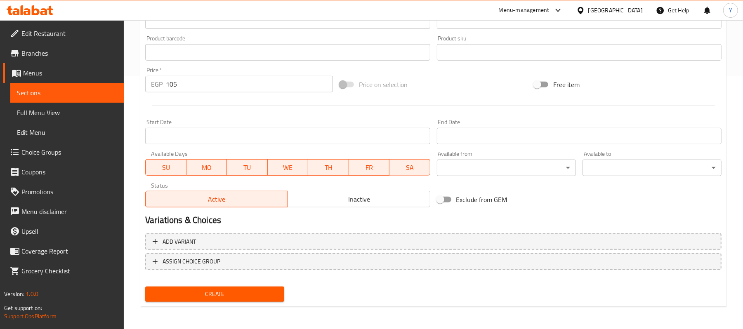
click at [238, 290] on span "Create" at bounding box center [215, 294] width 126 height 10
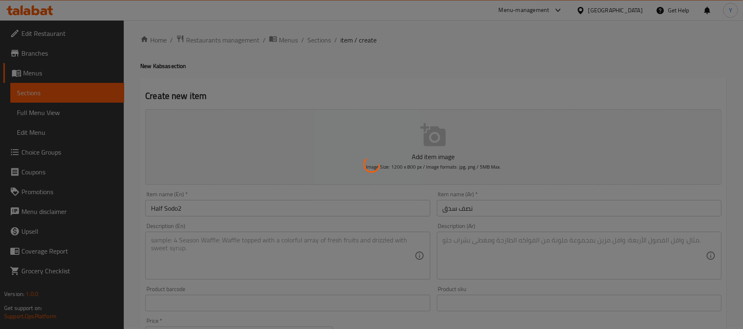
scroll to position [0, 0]
type input "0"
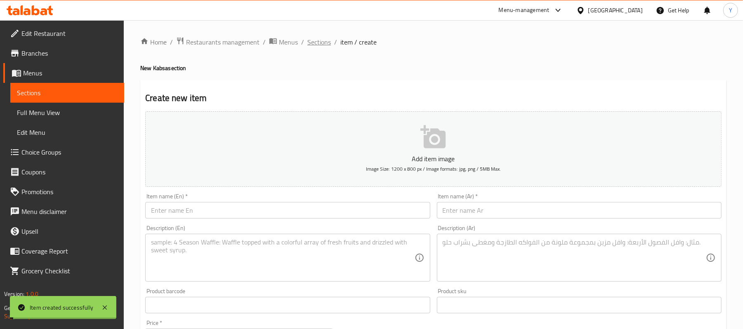
click at [320, 43] on span "Sections" at bounding box center [319, 42] width 24 height 10
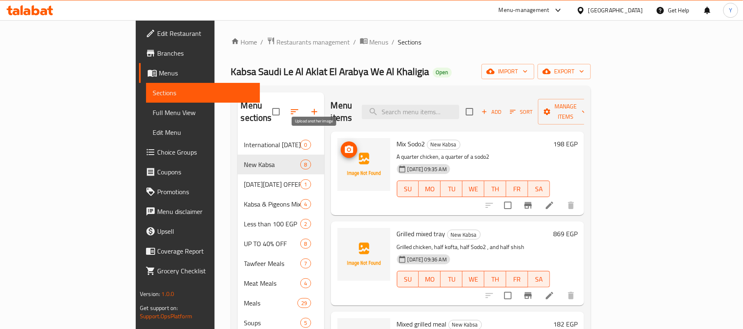
click at [345, 146] on icon "upload picture" at bounding box center [349, 149] width 8 height 7
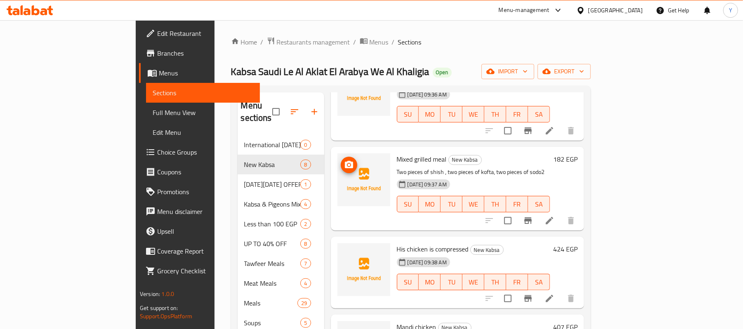
click at [344, 160] on icon "upload picture" at bounding box center [349, 165] width 10 height 10
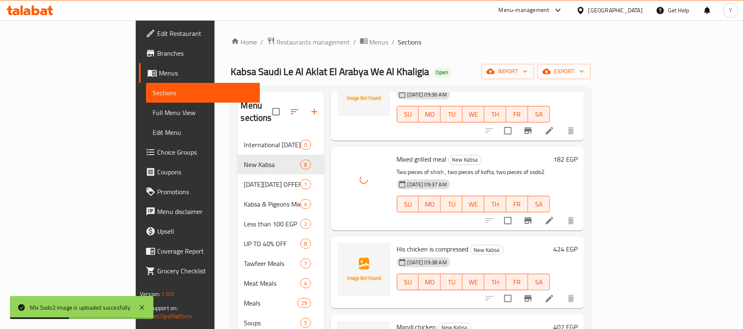
scroll to position [0, 0]
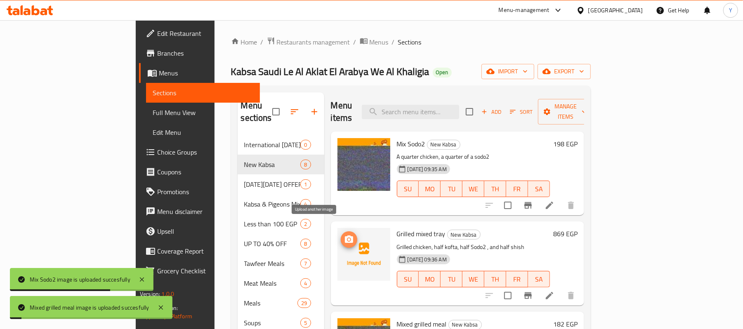
click at [344, 235] on icon "upload picture" at bounding box center [349, 240] width 10 height 10
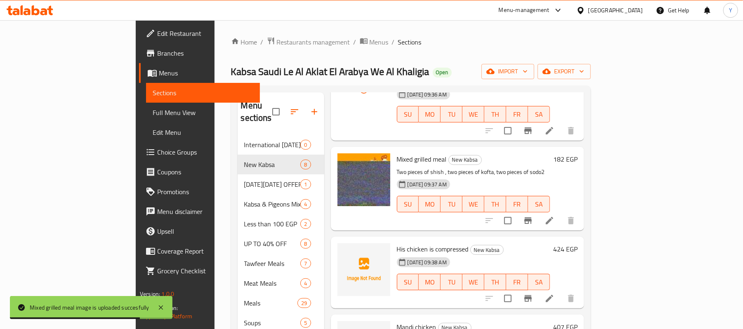
scroll to position [270, 0]
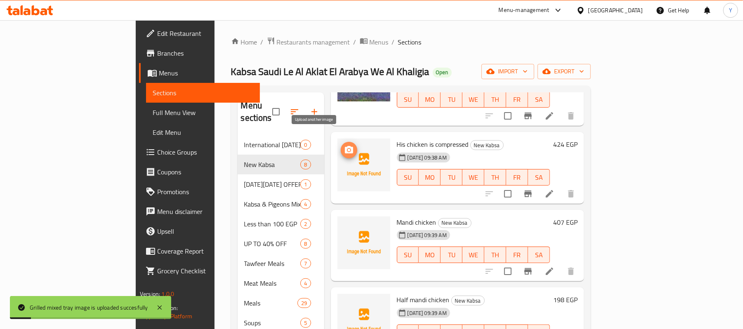
click at [344, 145] on icon "upload picture" at bounding box center [349, 150] width 10 height 10
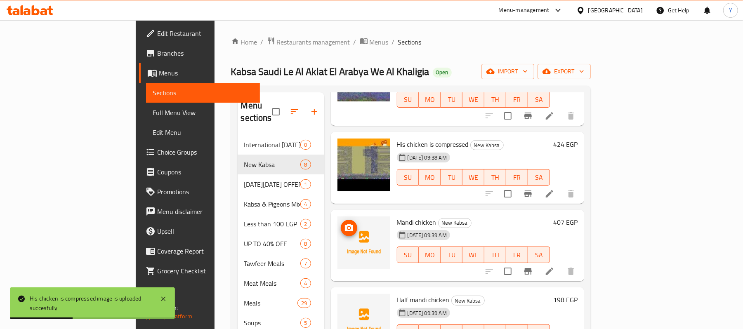
click at [341, 220] on button "upload picture" at bounding box center [349, 228] width 17 height 17
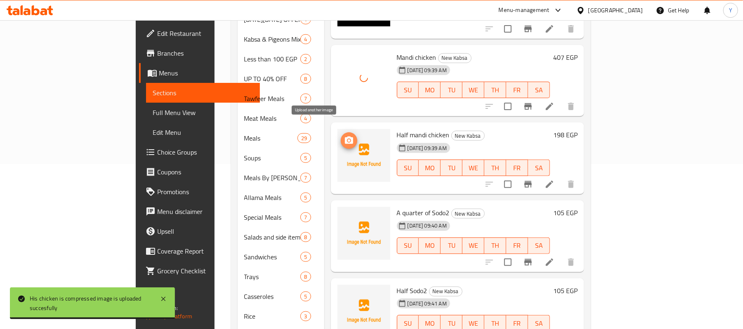
click at [344, 136] on icon "upload picture" at bounding box center [349, 141] width 10 height 10
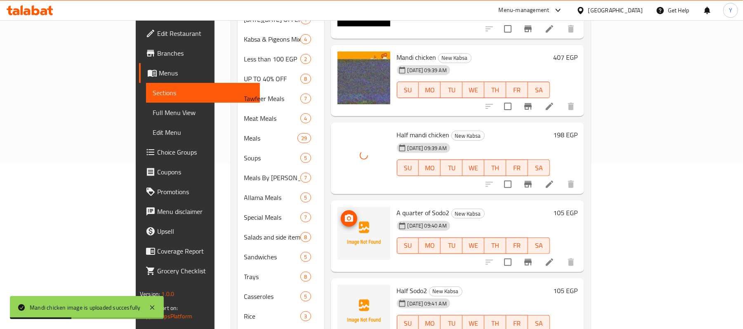
click at [338, 208] on img at bounding box center [364, 233] width 53 height 53
click at [338, 207] on img at bounding box center [364, 233] width 53 height 53
click at [345, 215] on icon "upload picture" at bounding box center [349, 218] width 8 height 7
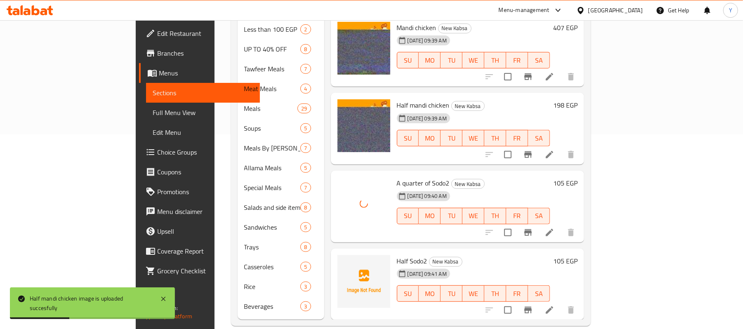
scroll to position [196, 0]
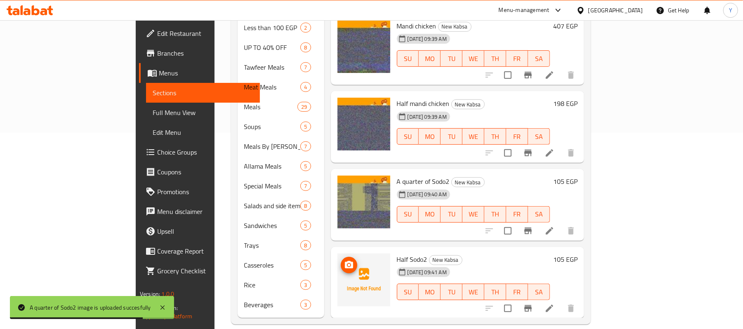
click at [338, 264] on img at bounding box center [364, 280] width 53 height 53
click at [341, 260] on span "upload picture" at bounding box center [349, 265] width 17 height 10
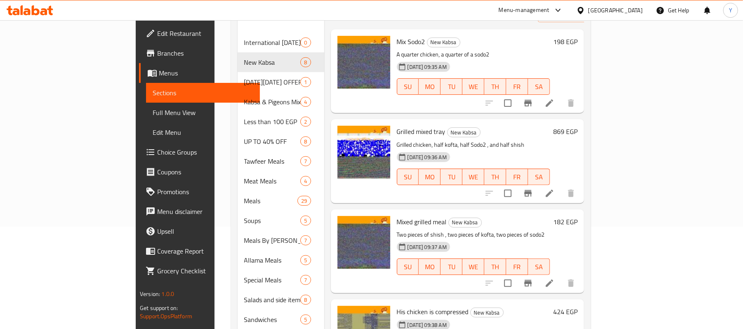
scroll to position [0, 0]
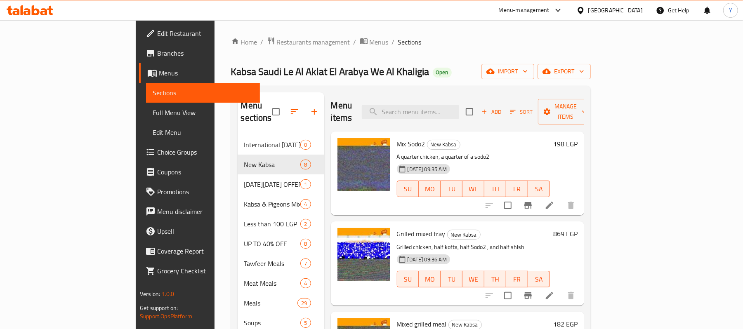
click at [578, 138] on h6 "198 EGP" at bounding box center [565, 144] width 24 height 12
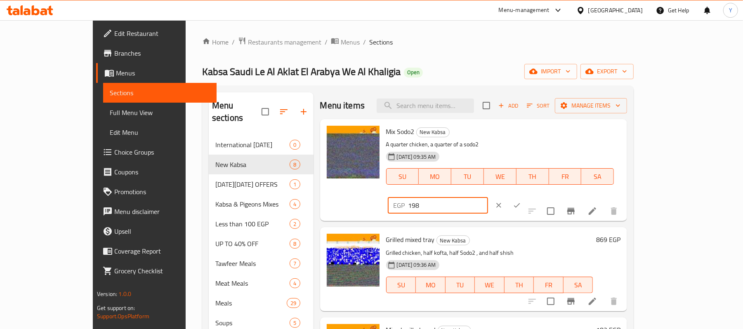
click at [488, 197] on input "198" at bounding box center [449, 205] width 80 height 17
type input "1"
type input "205"
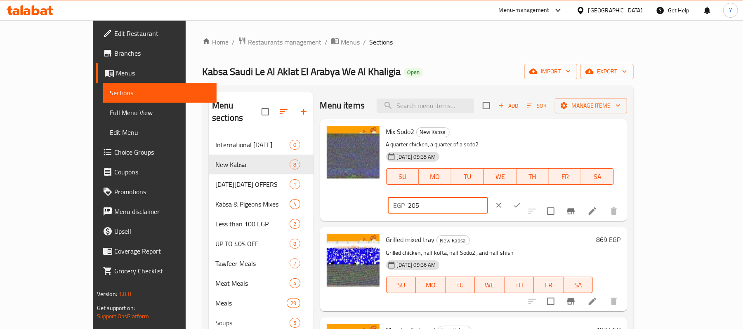
click at [521, 201] on icon "ok" at bounding box center [517, 205] width 8 height 8
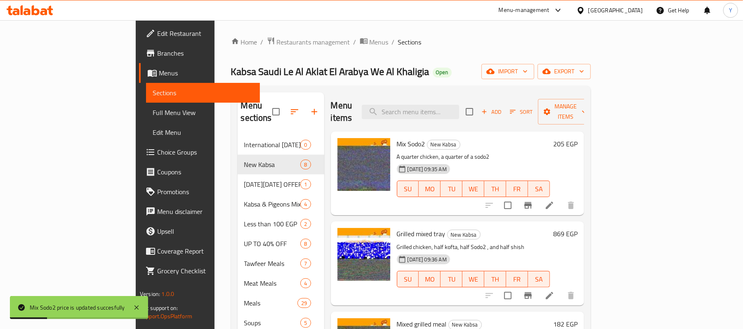
click at [578, 228] on h6 "869 EGP" at bounding box center [565, 234] width 24 height 12
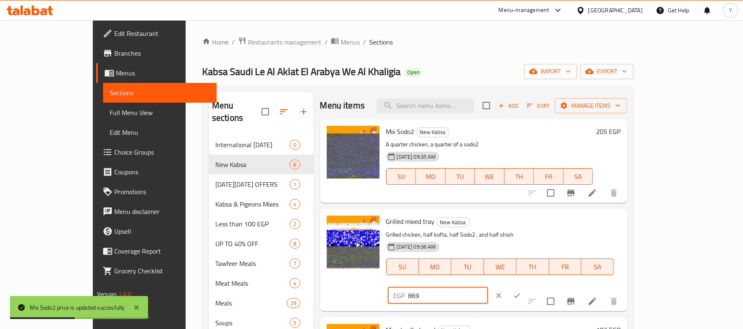
click at [488, 288] on input "869" at bounding box center [449, 296] width 80 height 17
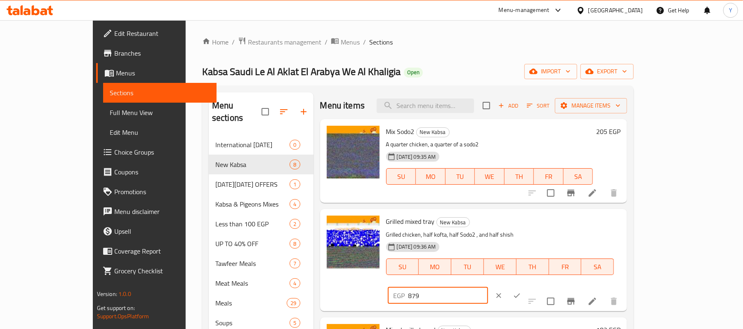
type input "879"
click at [521, 292] on icon "ok" at bounding box center [517, 296] width 8 height 8
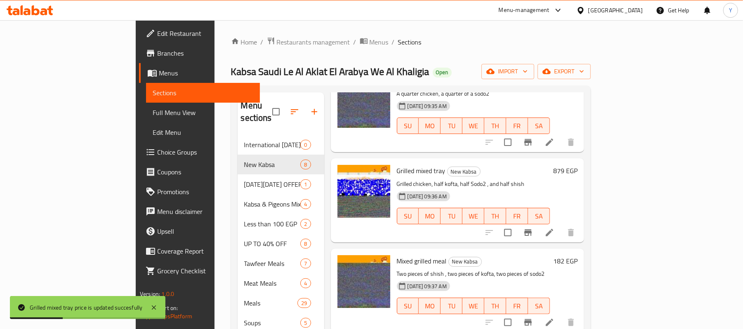
scroll to position [64, 0]
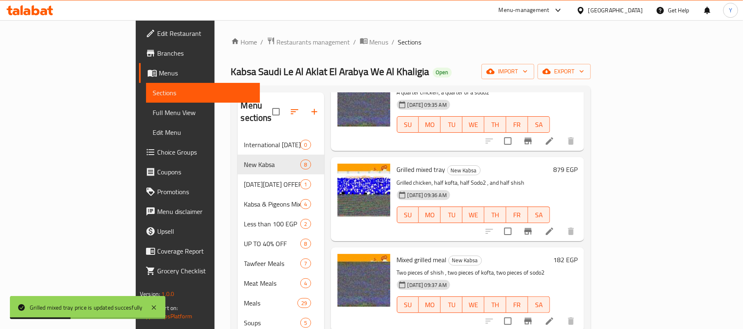
click at [578, 255] on div "182 EGP" at bounding box center [564, 289] width 28 height 71
click at [578, 254] on h6 "182 EGP" at bounding box center [565, 260] width 24 height 12
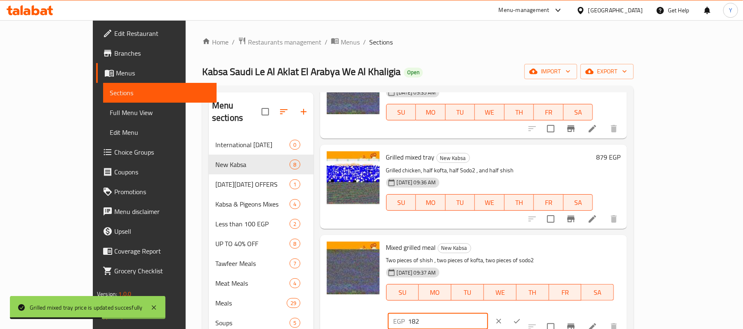
click at [488, 313] on input "182" at bounding box center [449, 321] width 80 height 17
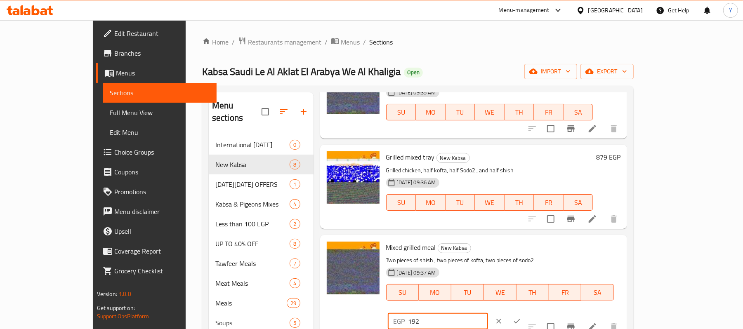
type input "192"
click at [526, 312] on button "ok" at bounding box center [517, 321] width 18 height 18
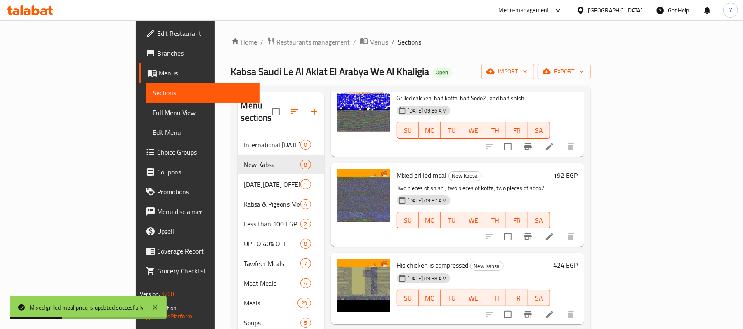
scroll to position [152, 0]
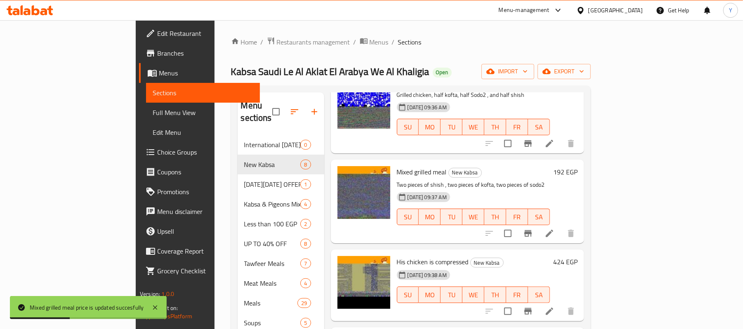
click at [578, 256] on h6 "424 EGP" at bounding box center [565, 262] width 24 height 12
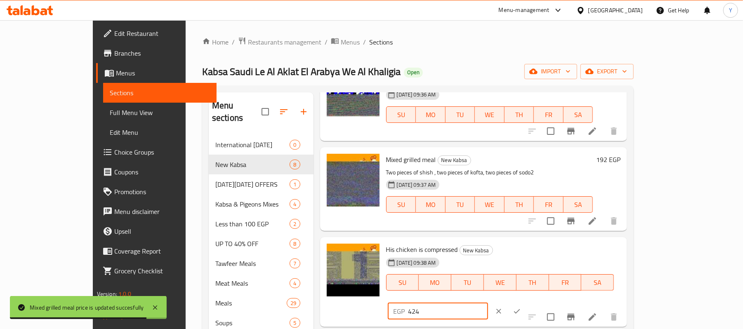
click at [488, 303] on input "424" at bounding box center [449, 311] width 80 height 17
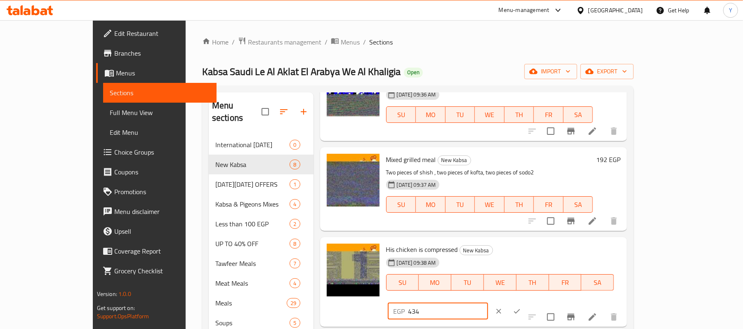
type input "434"
click at [526, 303] on button "ok" at bounding box center [517, 312] width 18 height 18
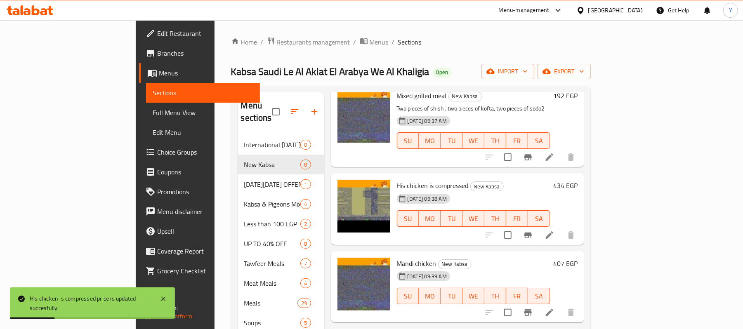
scroll to position [232, 0]
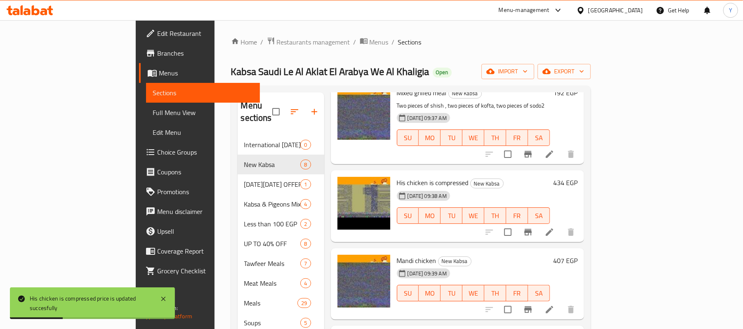
click at [578, 255] on h6 "407 EGP" at bounding box center [565, 261] width 24 height 12
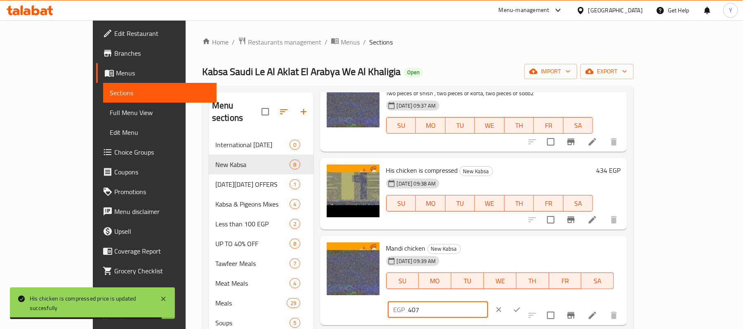
click at [488, 302] on input "407" at bounding box center [449, 310] width 80 height 17
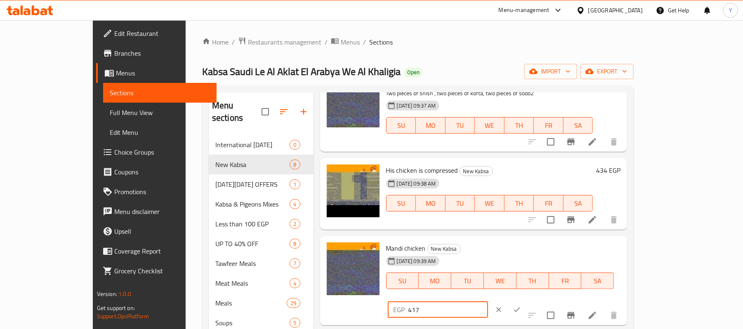
type input "417"
click at [526, 301] on button "ok" at bounding box center [517, 310] width 18 height 18
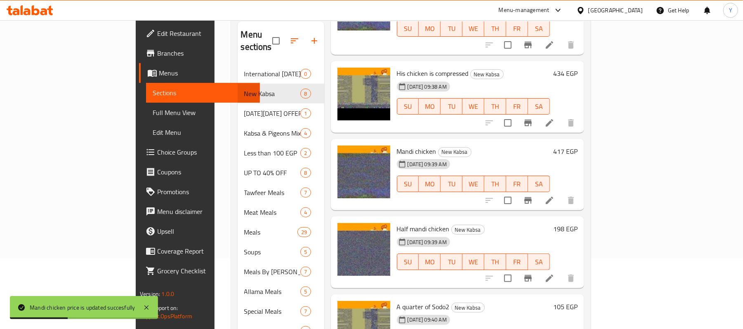
scroll to position [71, 0]
click at [578, 223] on h6 "198 EGP" at bounding box center [565, 229] width 24 height 12
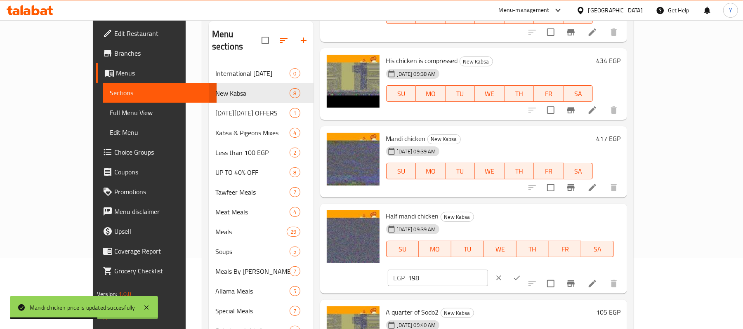
click at [488, 270] on input "198" at bounding box center [449, 278] width 80 height 17
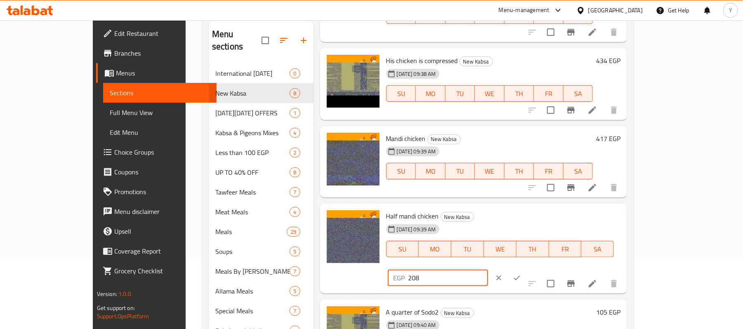
type input "208"
click at [526, 269] on button "ok" at bounding box center [517, 278] width 18 height 18
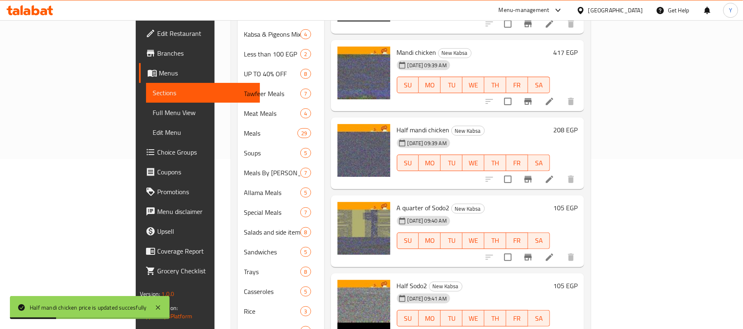
scroll to position [170, 0]
click at [578, 202] on h6 "105 EGP" at bounding box center [565, 208] width 24 height 12
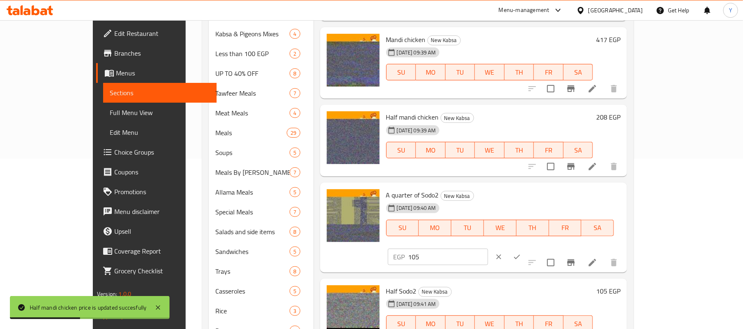
click at [488, 249] on input "105" at bounding box center [449, 257] width 80 height 17
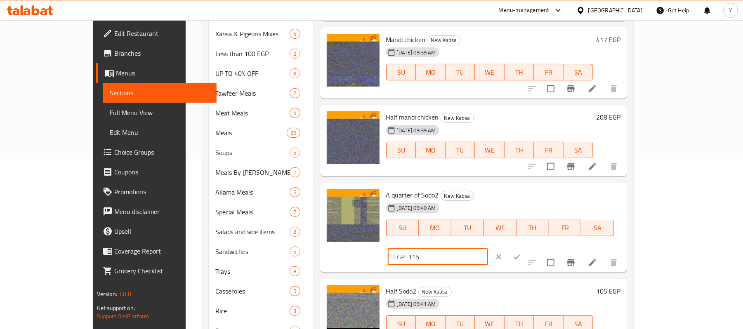
type input "115"
click at [526, 248] on button "ok" at bounding box center [517, 257] width 18 height 18
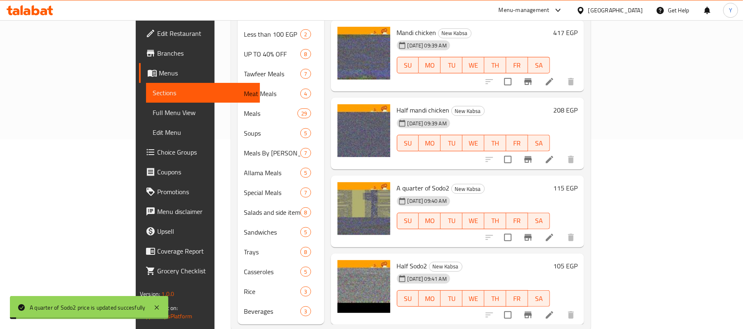
scroll to position [196, 0]
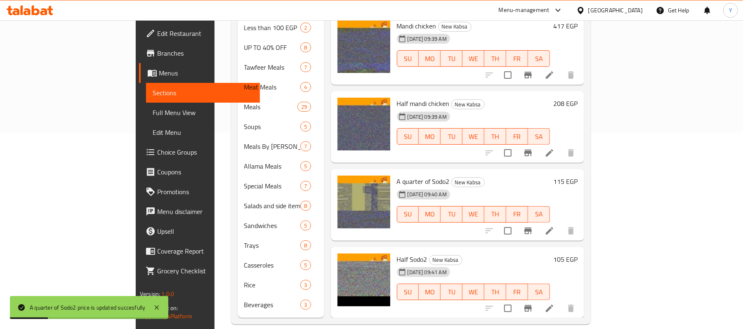
click at [578, 254] on h6 "105 EGP" at bounding box center [565, 260] width 24 height 12
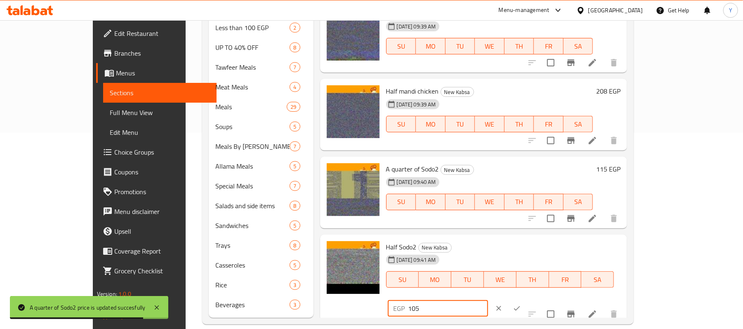
click at [488, 300] on input "105" at bounding box center [449, 308] width 80 height 17
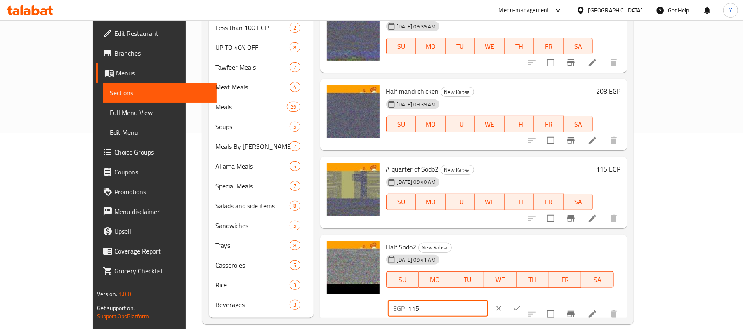
type input "115"
click at [526, 300] on button "ok" at bounding box center [517, 309] width 18 height 18
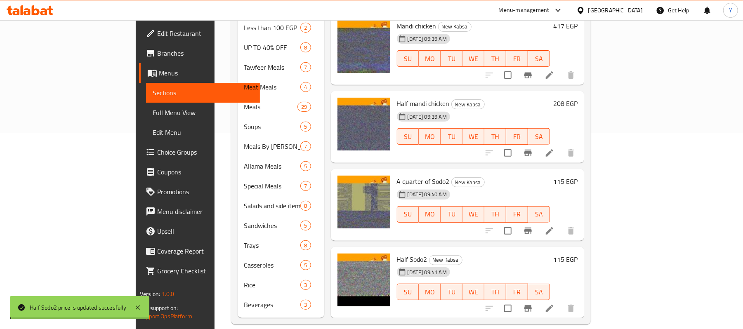
scroll to position [0, 0]
